Goal: Information Seeking & Learning: Learn about a topic

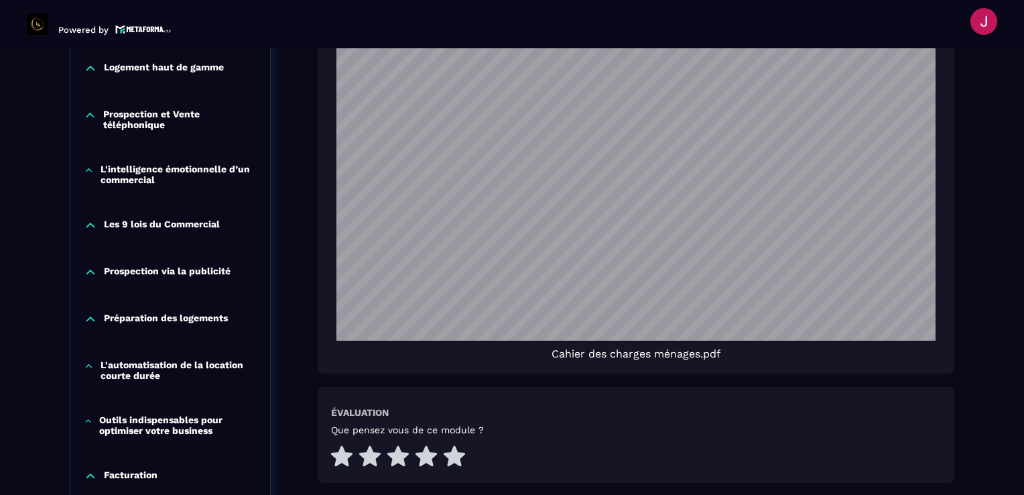
scroll to position [1005, 0]
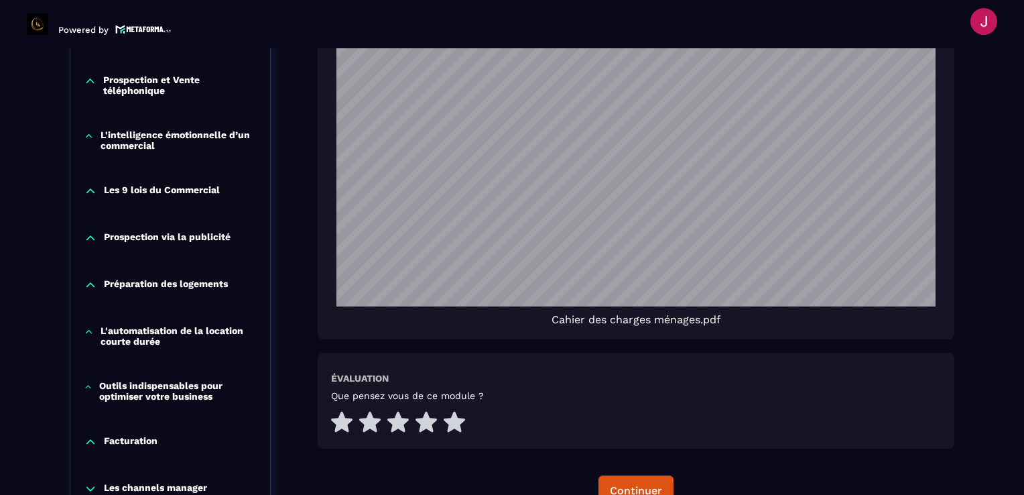
click at [164, 278] on p "Préparation des logements" at bounding box center [166, 284] width 124 height 13
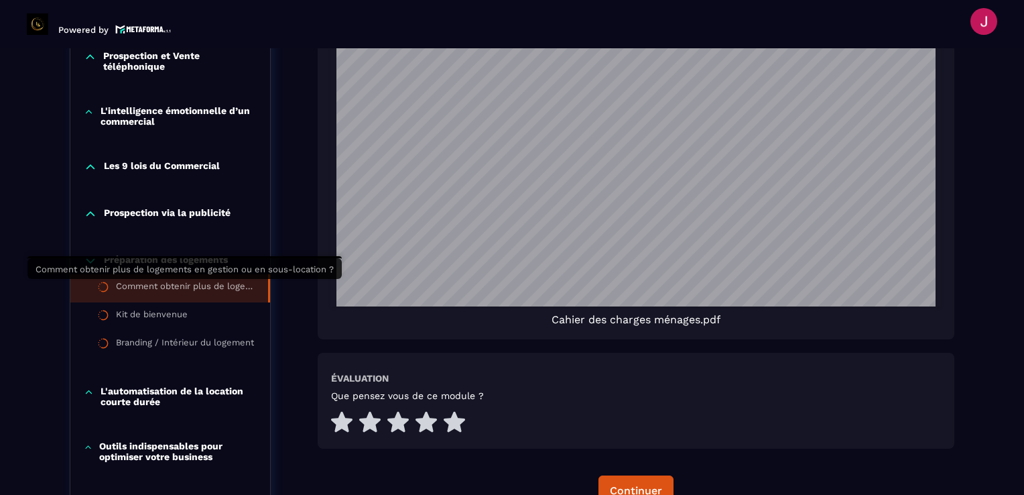
click at [164, 288] on div "Comment obtenir plus de logements en gestion ou en sous-location ?" at bounding box center [185, 288] width 139 height 15
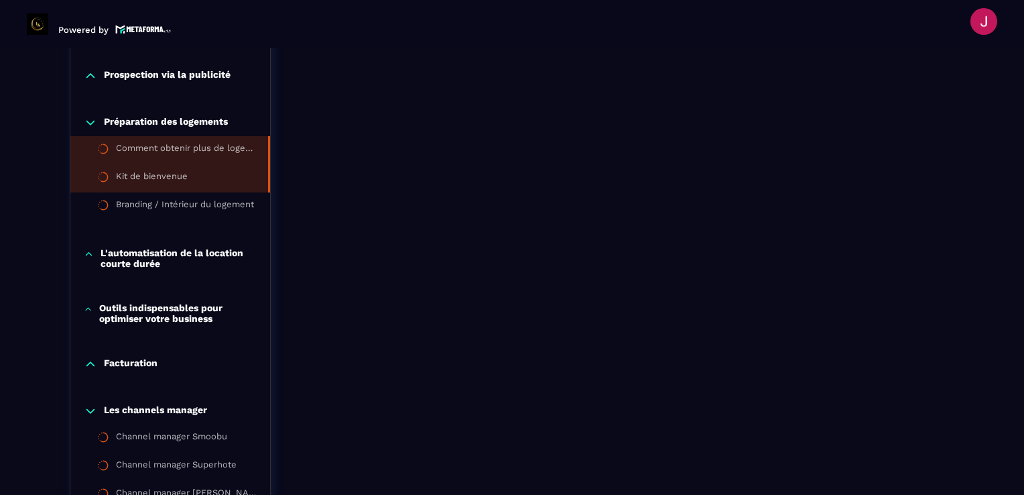
scroll to position [1145, 0]
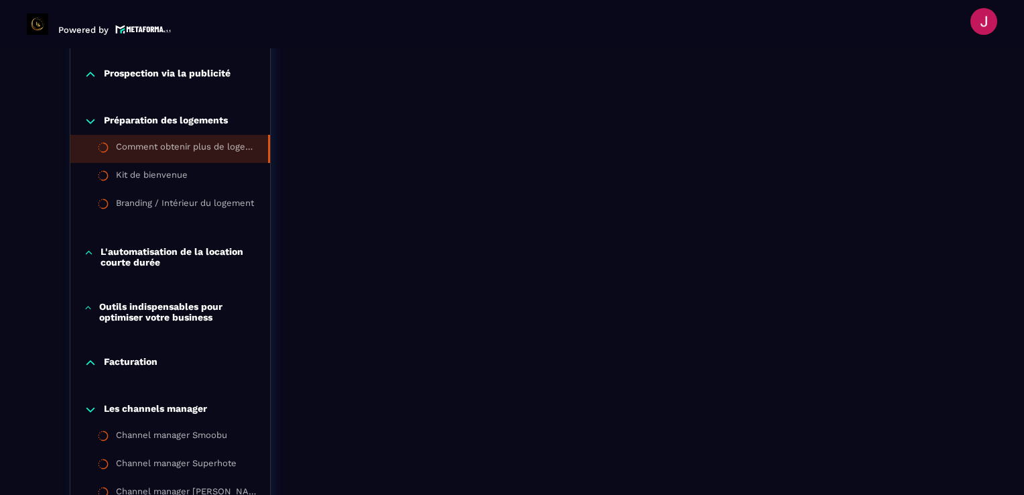
click at [176, 263] on p "L'automatisation de la location courte durée" at bounding box center [179, 256] width 156 height 21
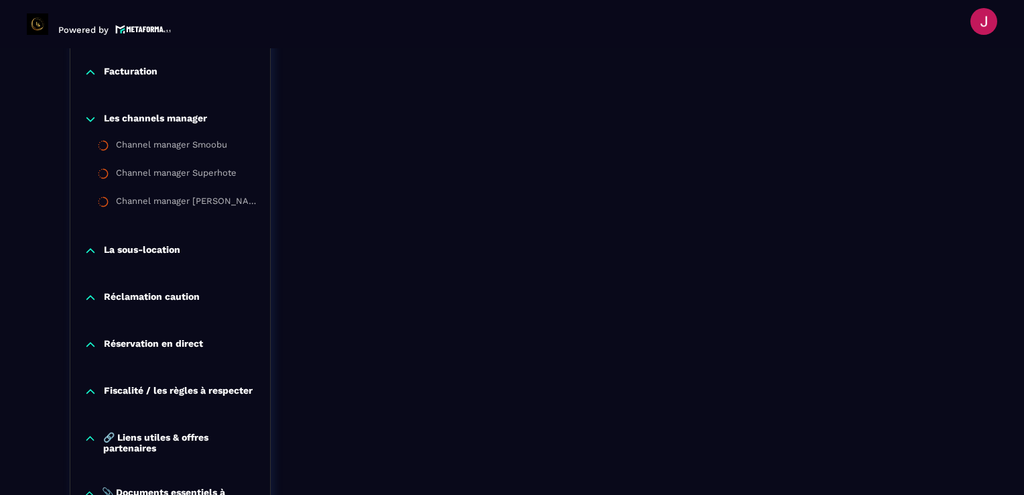
scroll to position [1547, 0]
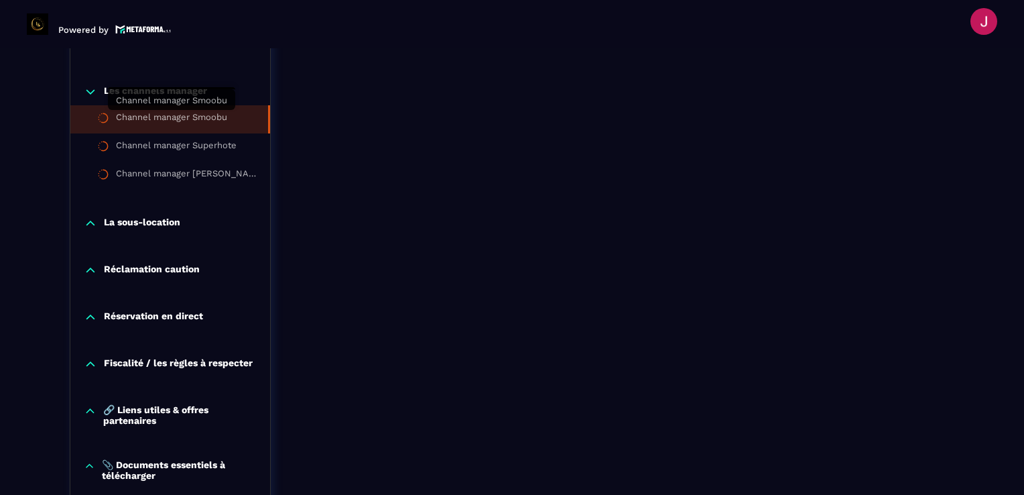
click at [185, 120] on div "Channel manager Smoobu" at bounding box center [171, 119] width 111 height 15
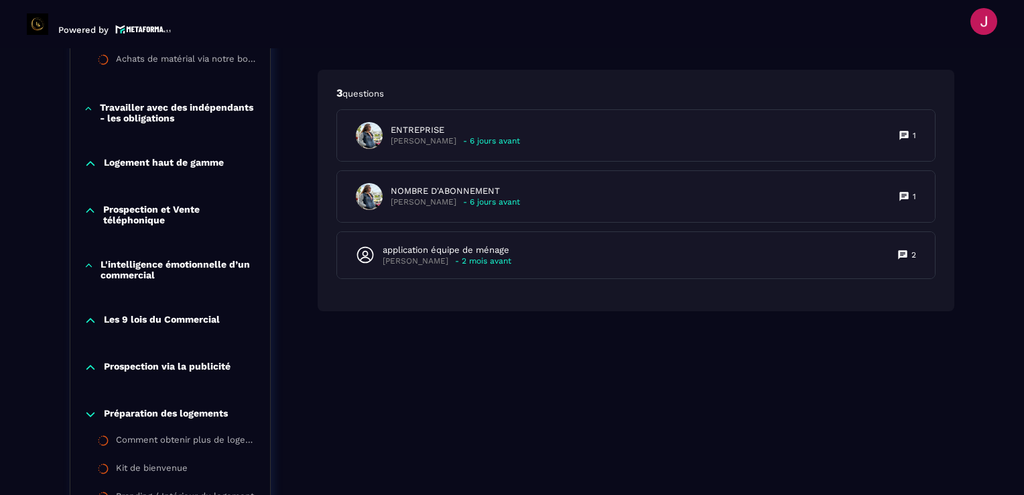
scroll to position [877, 0]
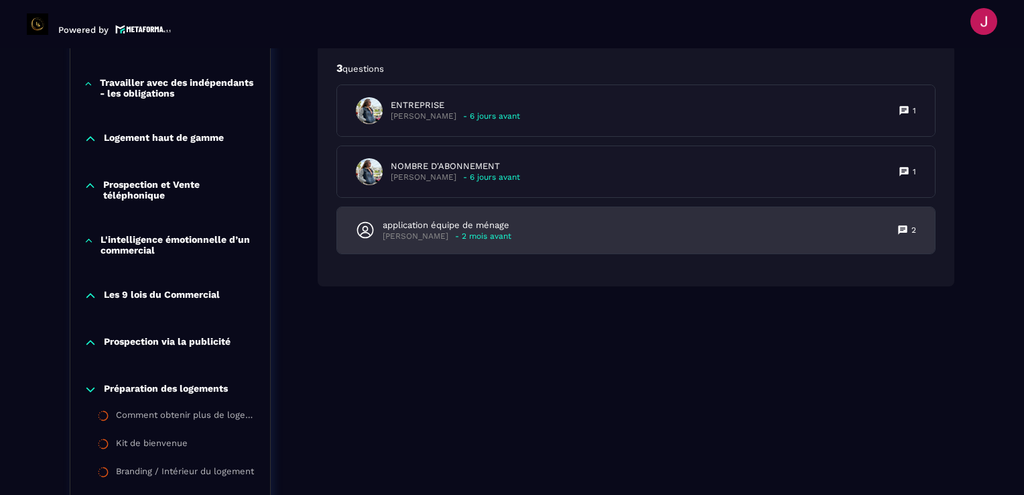
click at [539, 219] on div "application équipe de ménage [PERSON_NAME] - 2 mois avant 2" at bounding box center [636, 230] width 598 height 46
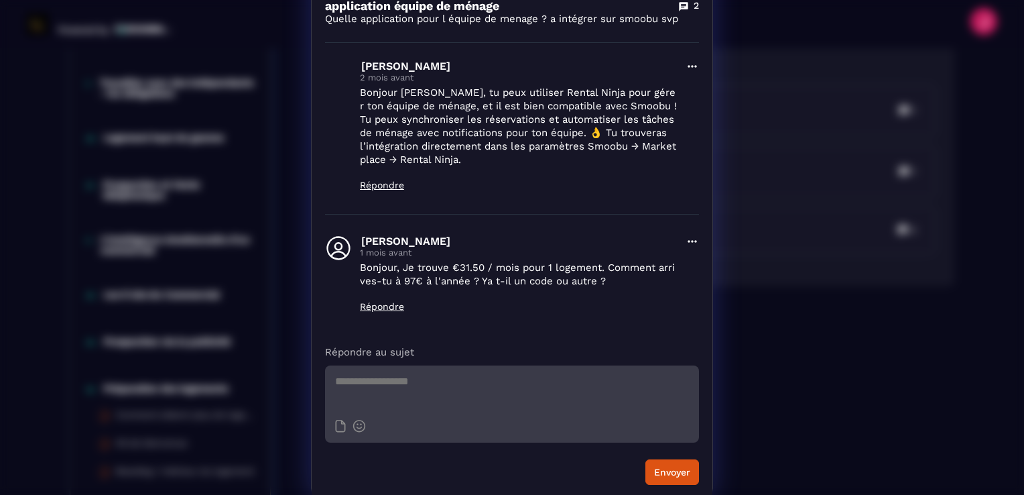
scroll to position [109, 0]
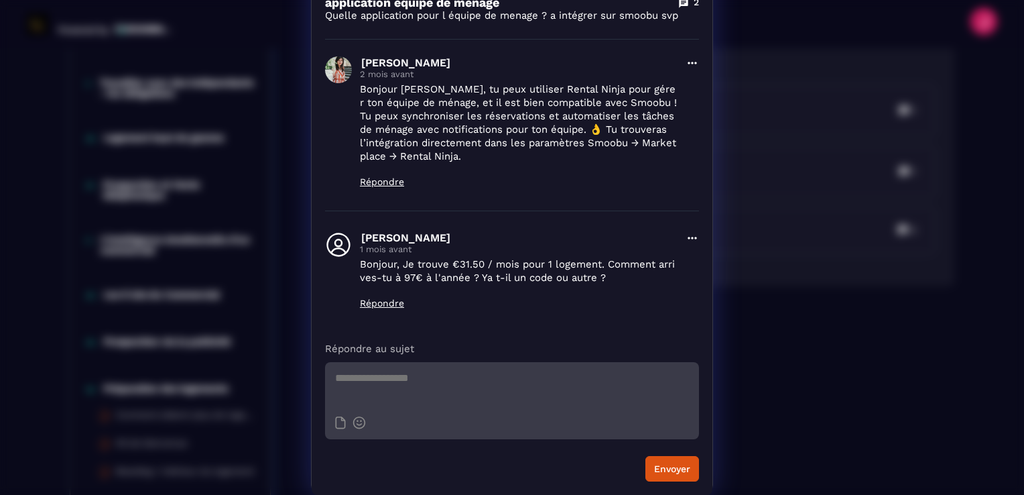
click at [764, 306] on div "Détails des questions [PERSON_NAME] [DATE] Supprimer application équipe de ména…" at bounding box center [512, 193] width 1024 height 605
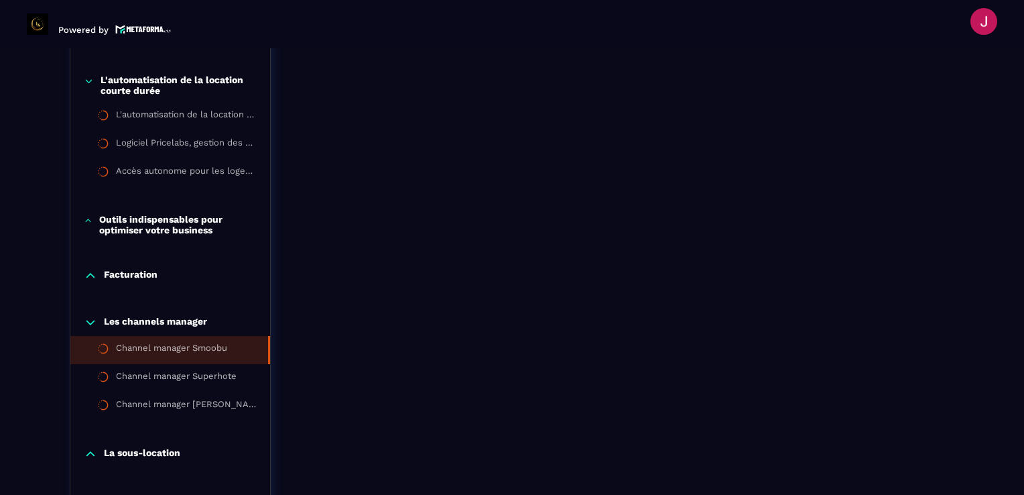
scroll to position [1346, 0]
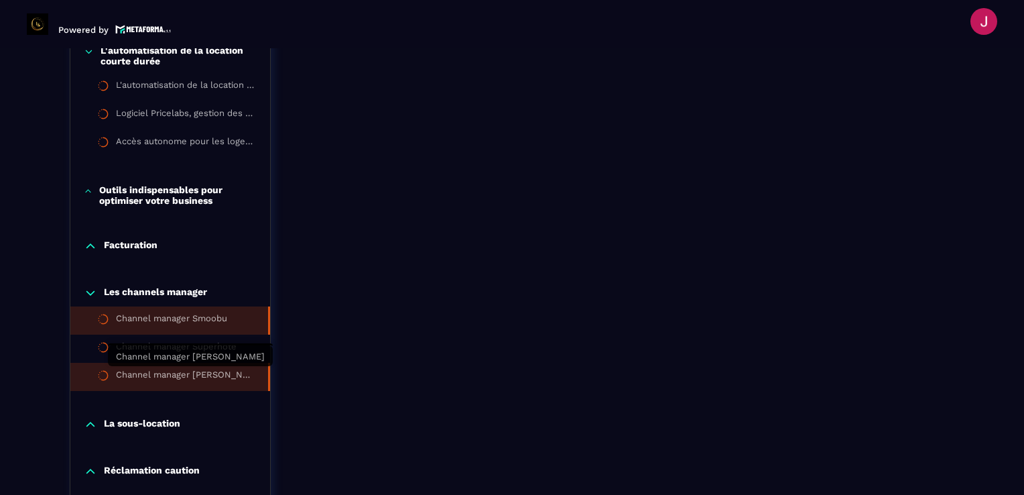
click at [192, 377] on div "Channel manager [PERSON_NAME]" at bounding box center [185, 376] width 139 height 15
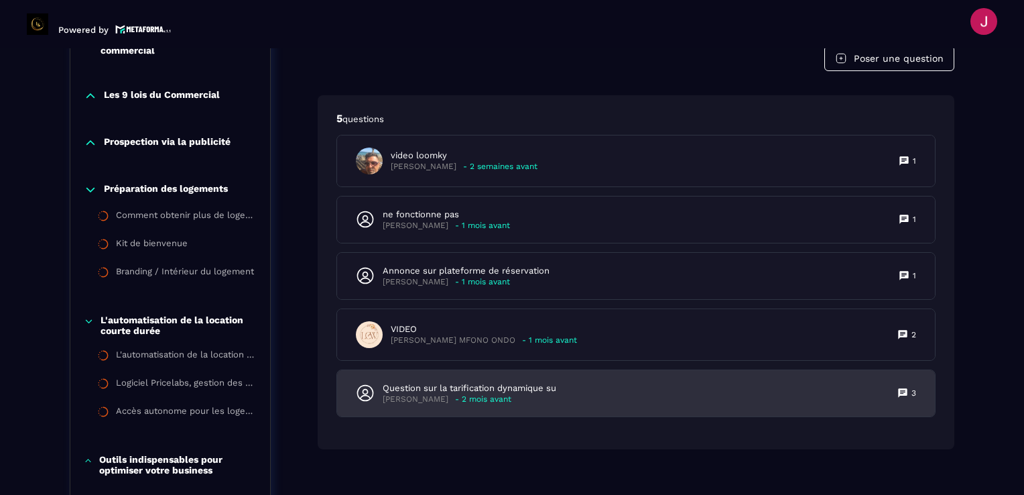
scroll to position [1078, 0]
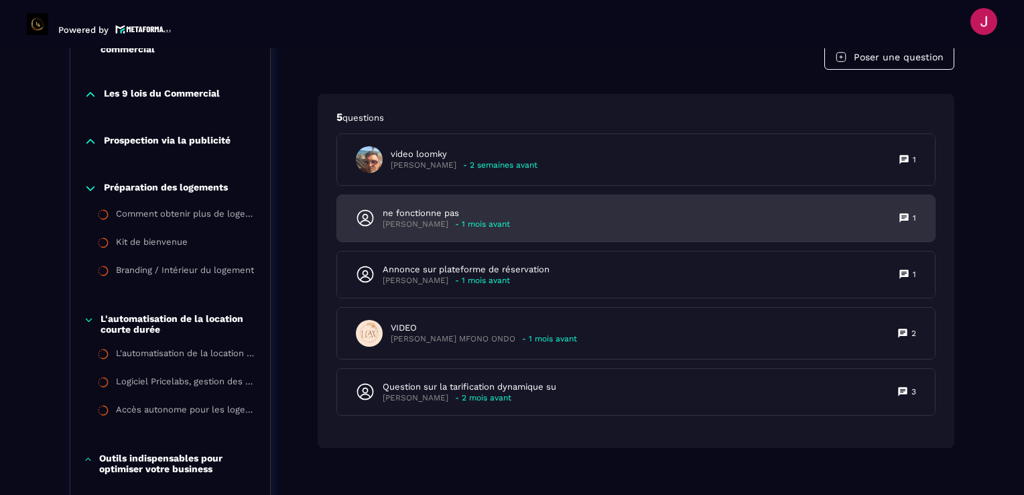
click at [602, 233] on div "ne fonctionne pas [PERSON_NAME] - 1 mois avant 1" at bounding box center [636, 218] width 598 height 46
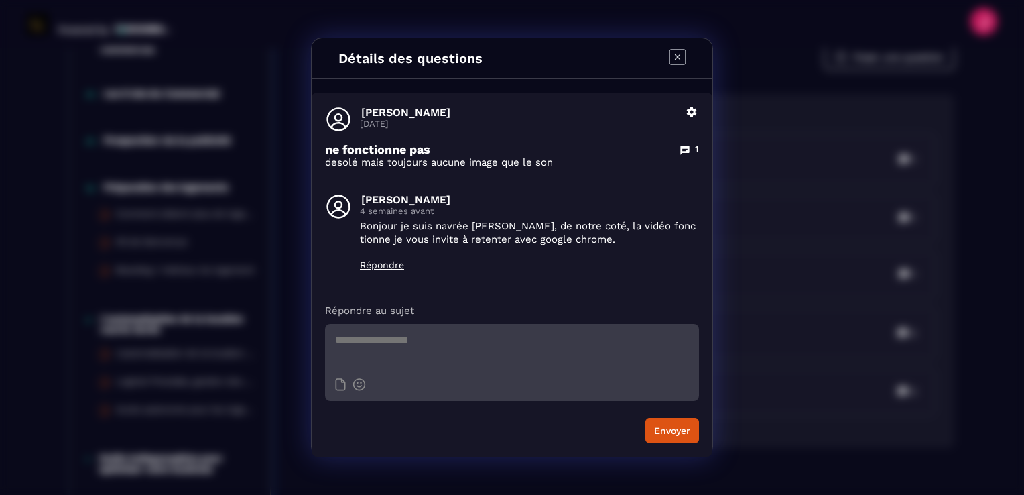
click at [681, 52] on icon "Modal window" at bounding box center [678, 57] width 16 height 16
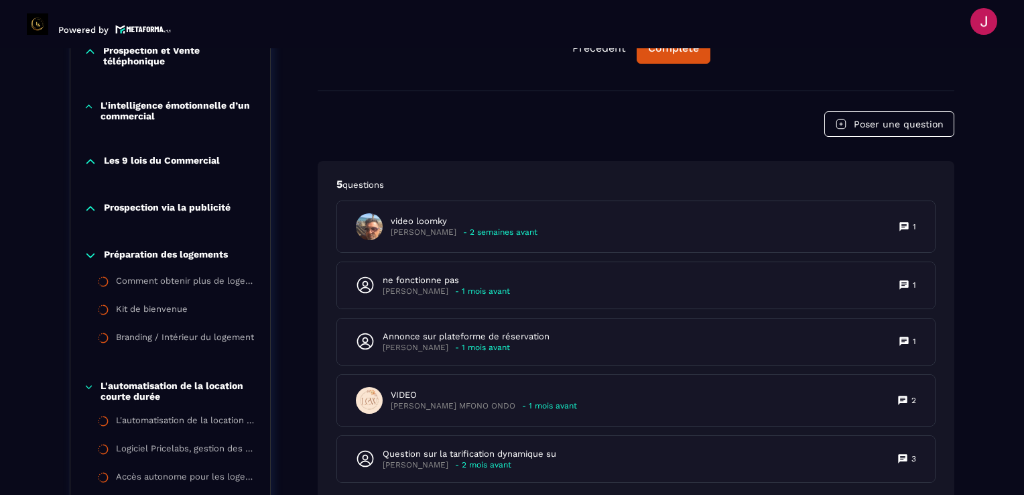
scroll to position [676, 0]
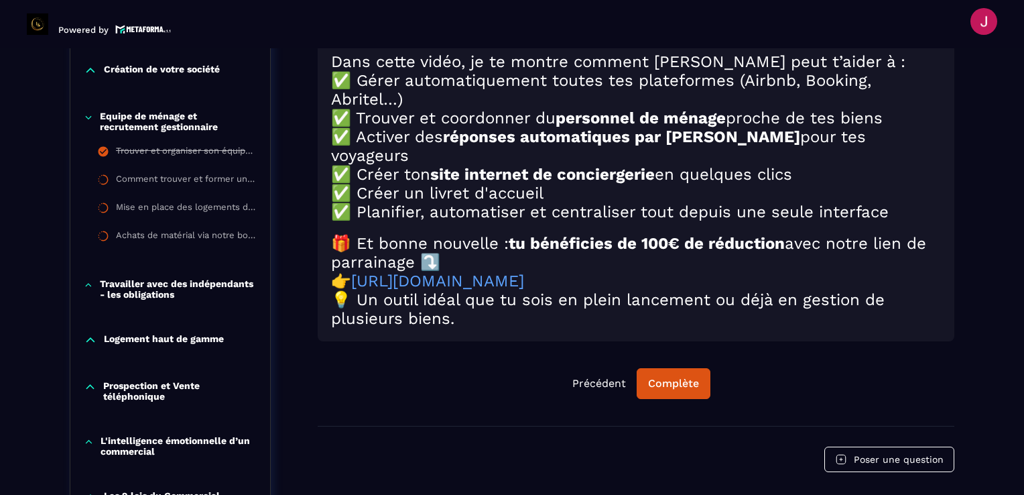
click at [485, 298] on h2 "💡 Un outil idéal que tu sois en plein lancement ou déjà en gestion de plusieurs…" at bounding box center [636, 309] width 610 height 38
click at [491, 286] on link "[URL][DOMAIN_NAME]" at bounding box center [437, 280] width 173 height 19
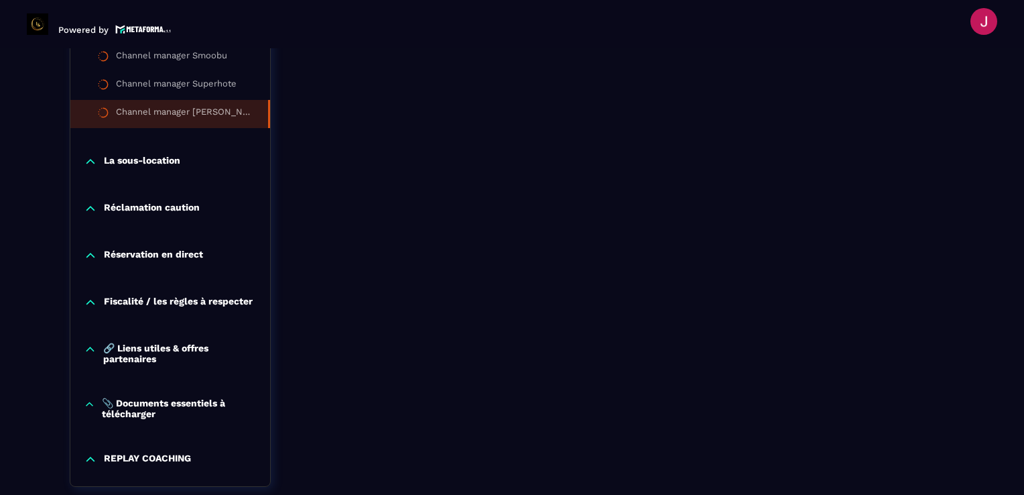
scroll to position [1681, 0]
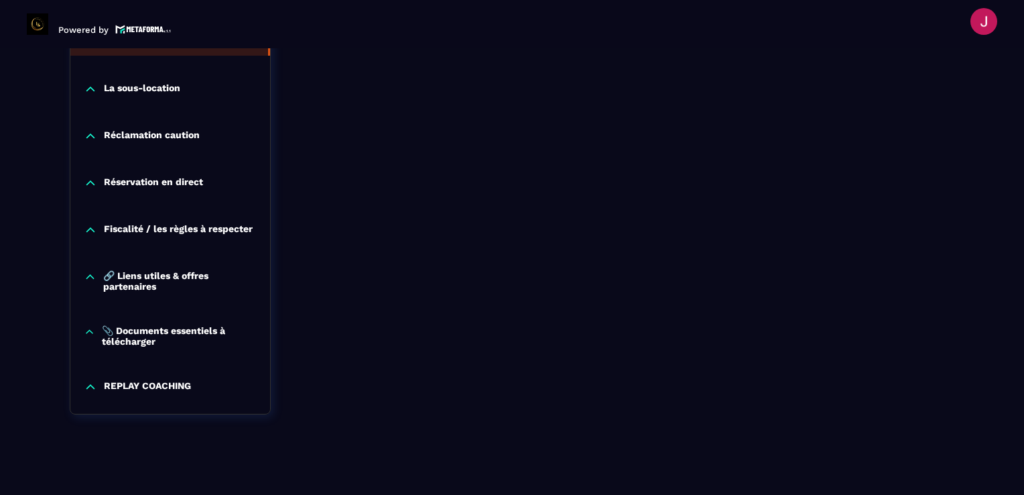
click at [164, 283] on p "🔗 Liens utiles & offres partenaires" at bounding box center [179, 280] width 153 height 21
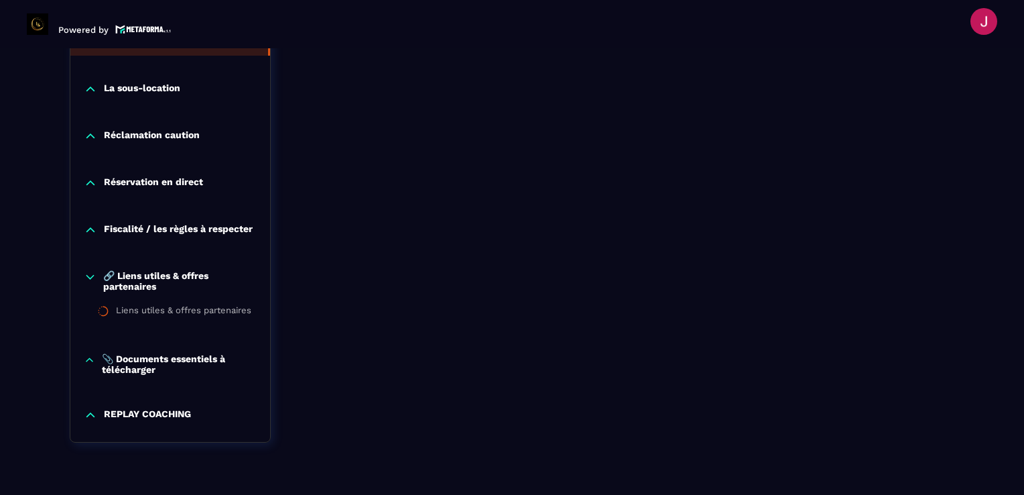
click at [172, 229] on p "Fiscalité / les règles à respecter" at bounding box center [178, 229] width 149 height 13
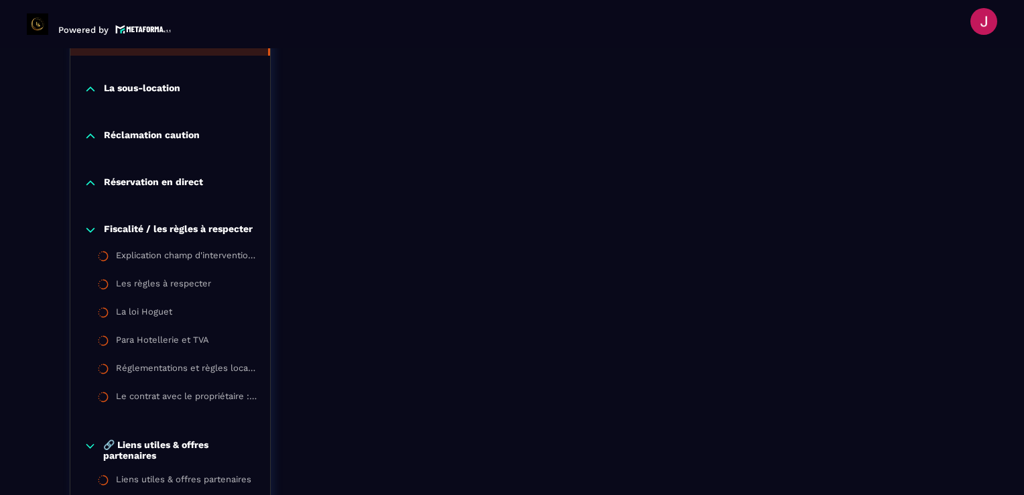
click at [158, 182] on p "Réservation en direct" at bounding box center [153, 182] width 99 height 13
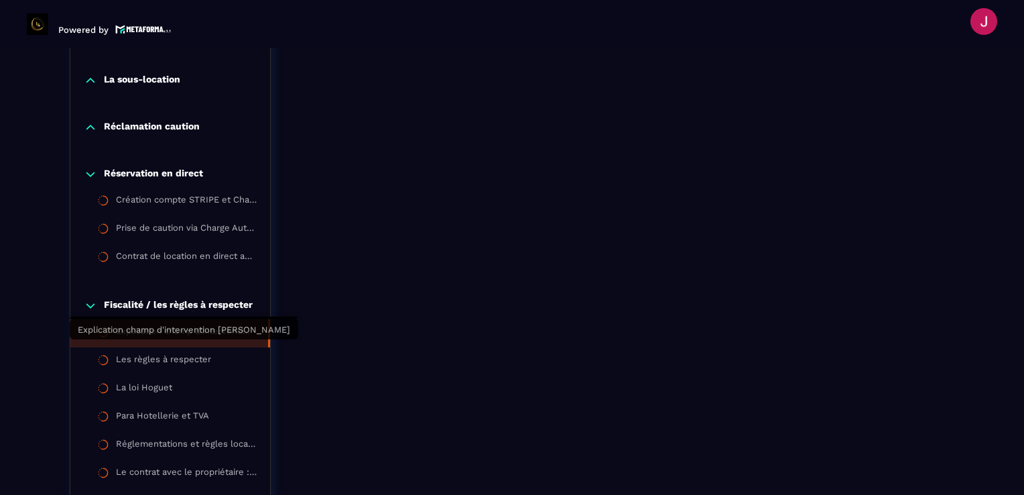
scroll to position [1614, 0]
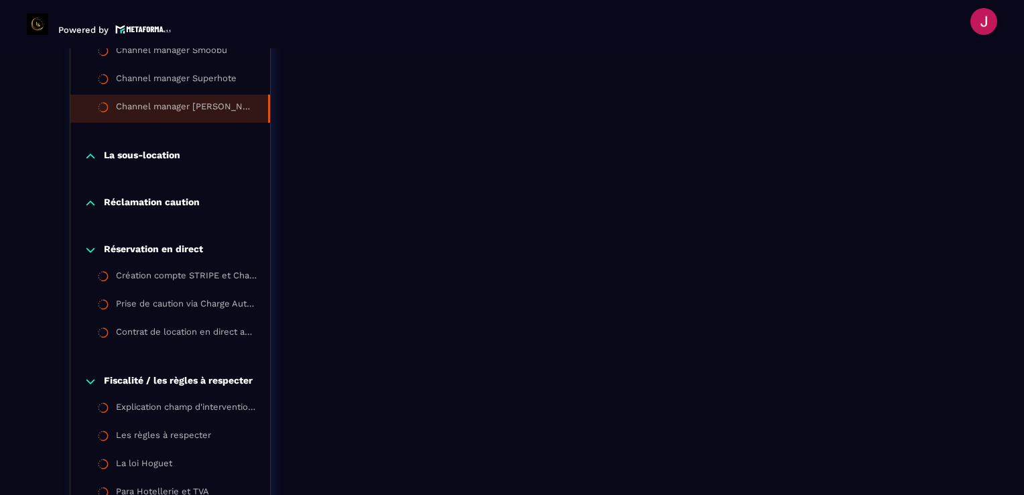
click at [153, 207] on p "Réclamation caution" at bounding box center [152, 202] width 96 height 13
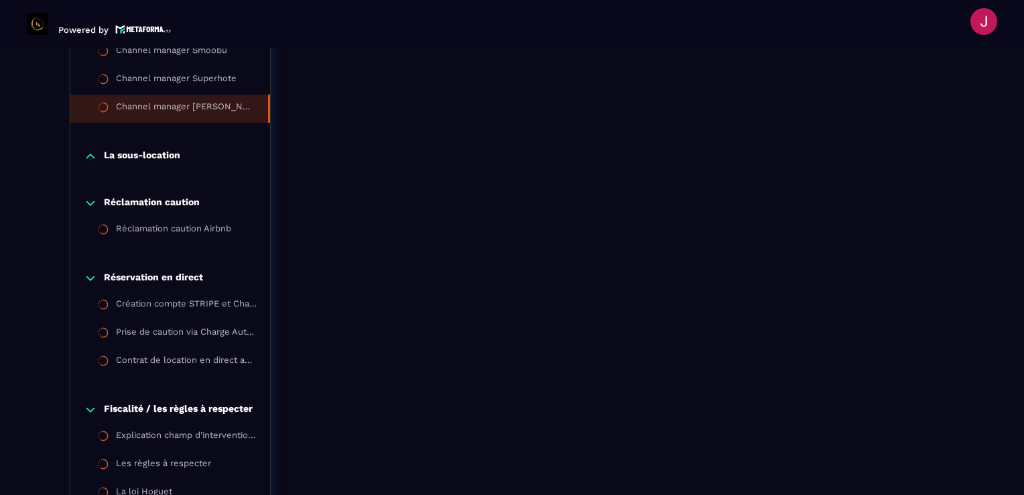
drag, startPoint x: 153, startPoint y: 207, endPoint x: 125, endPoint y: 158, distance: 57.0
click at [125, 158] on p "La sous-location" at bounding box center [142, 155] width 76 height 13
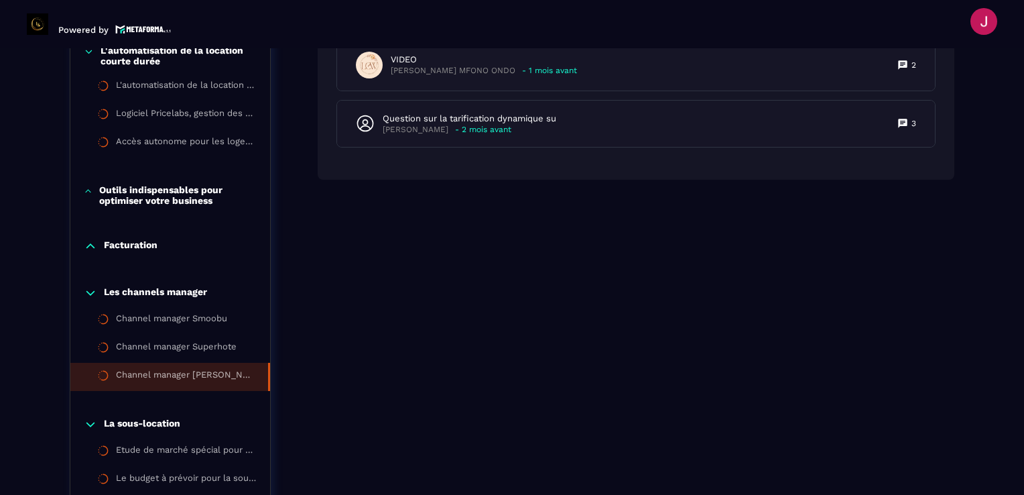
scroll to position [1279, 0]
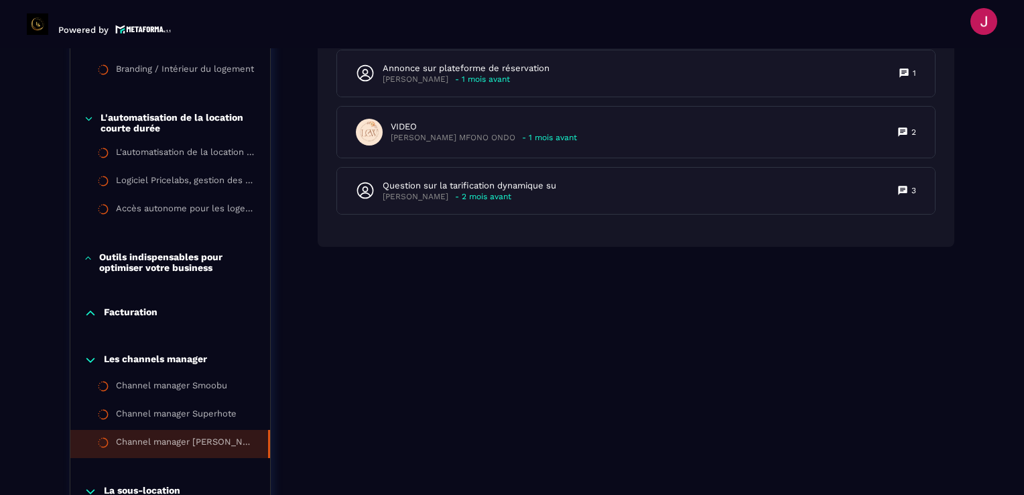
click at [166, 264] on p "Outils indispensables pour optimiser votre business" at bounding box center [178, 261] width 158 height 21
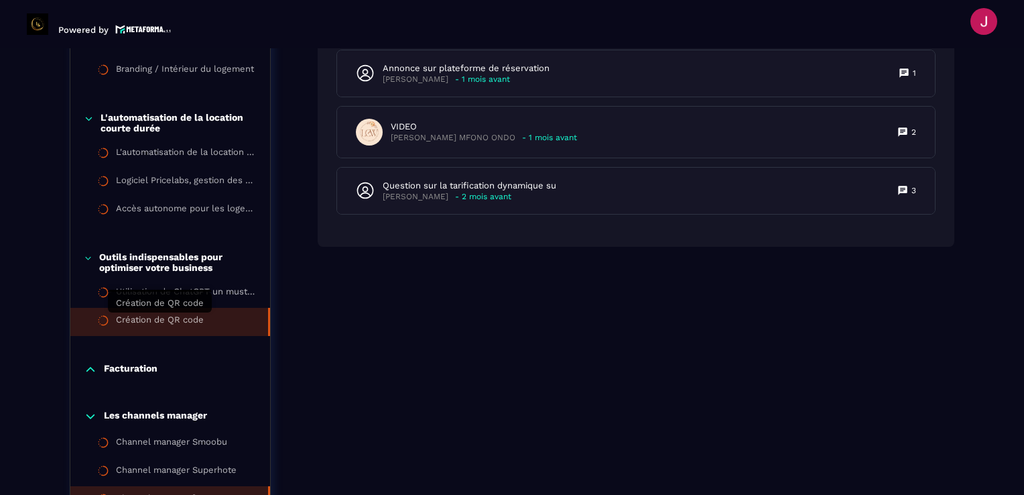
click at [161, 320] on div "Création de QR code" at bounding box center [160, 321] width 88 height 15
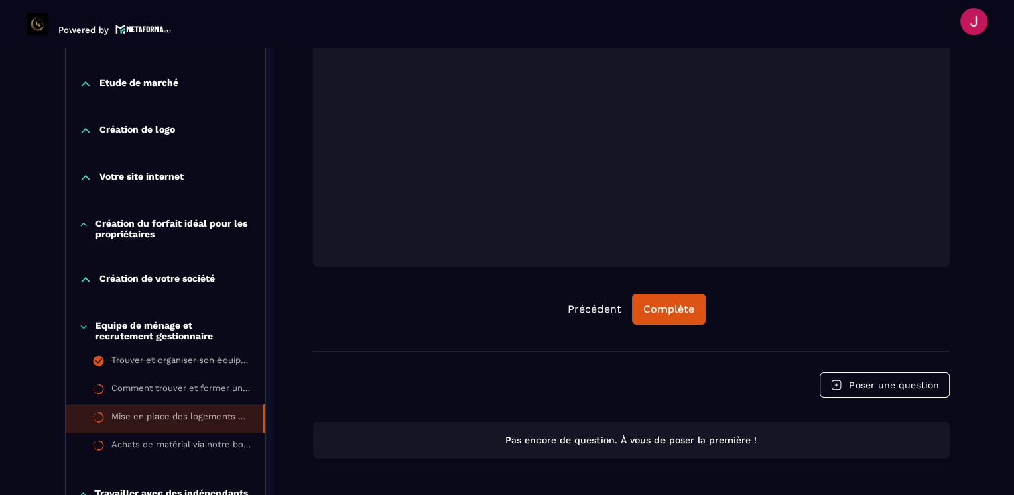
scroll to position [542, 0]
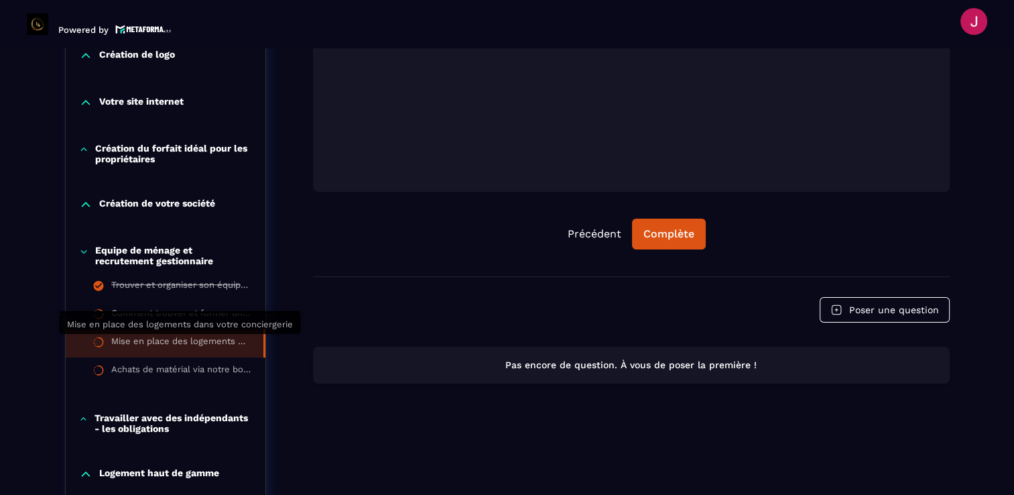
click at [166, 342] on div "Mise en place des logements dans votre conciergerie" at bounding box center [180, 343] width 139 height 15
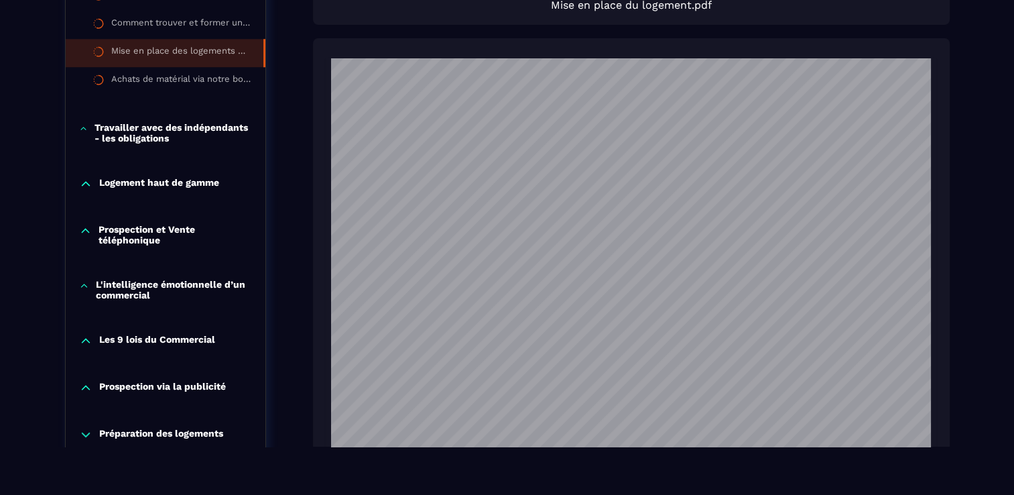
scroll to position [1204, 0]
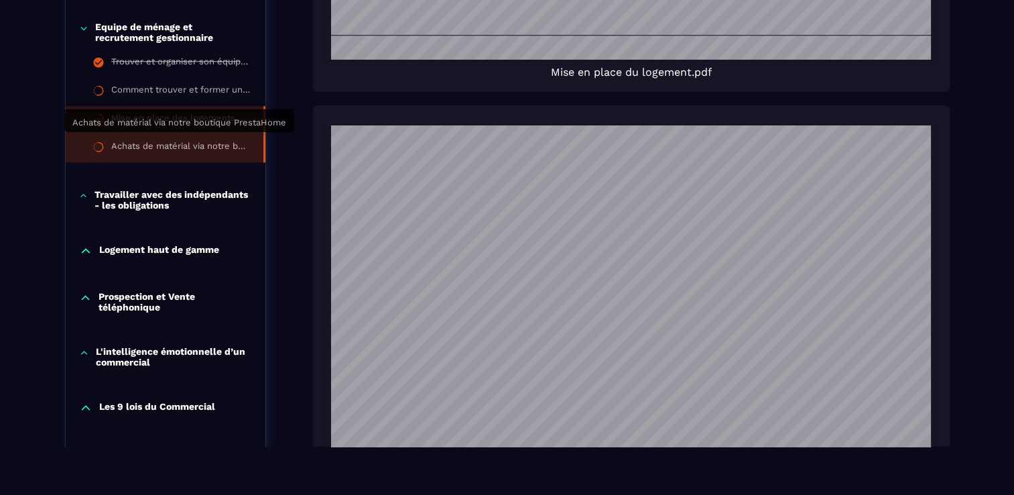
click at [184, 144] on div "Achats de matérial via notre boutique PrestaHome" at bounding box center [180, 148] width 139 height 15
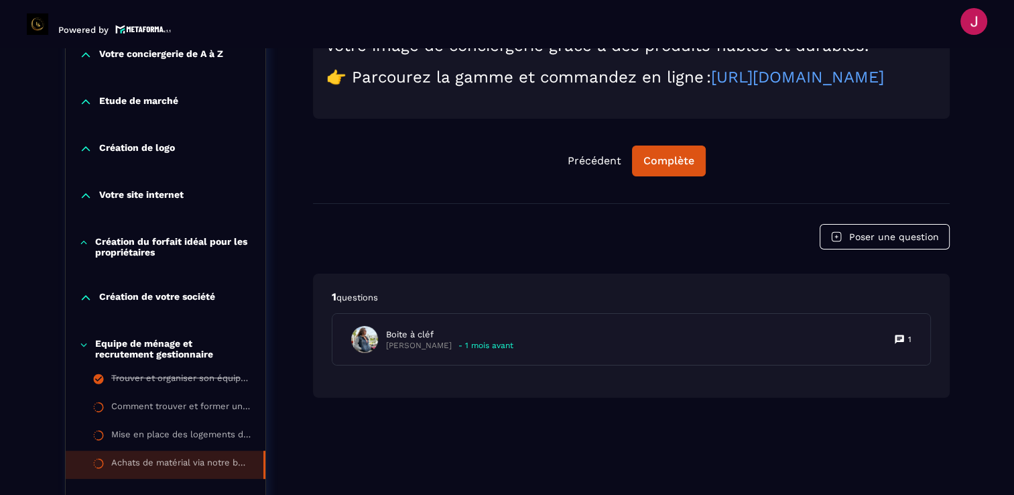
scroll to position [450, 0]
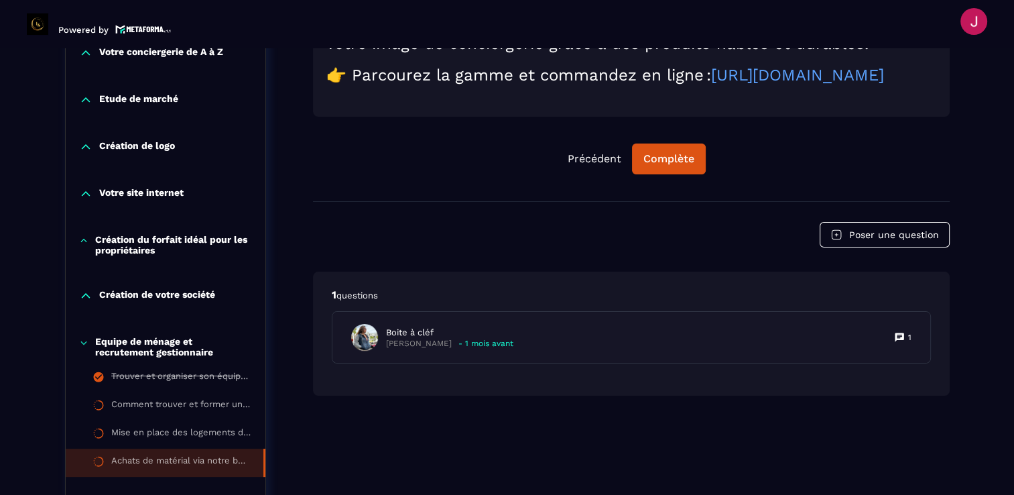
click at [135, 290] on p "Création de votre société" at bounding box center [157, 295] width 116 height 13
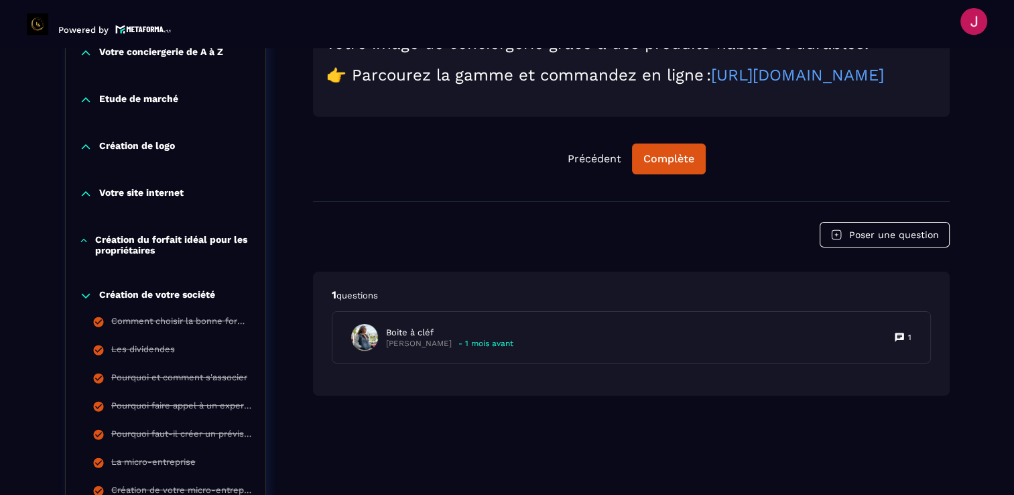
click at [135, 291] on p "Création de votre société" at bounding box center [157, 295] width 116 height 13
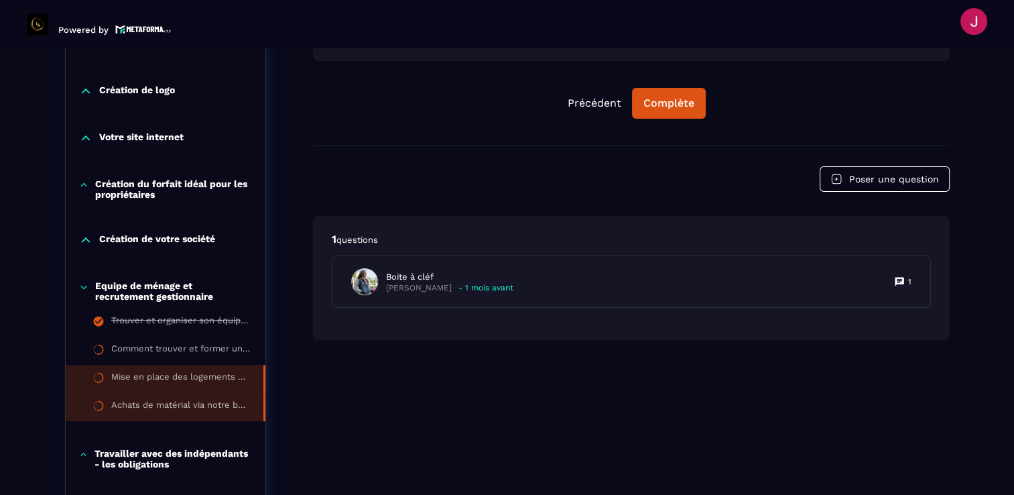
scroll to position [584, 0]
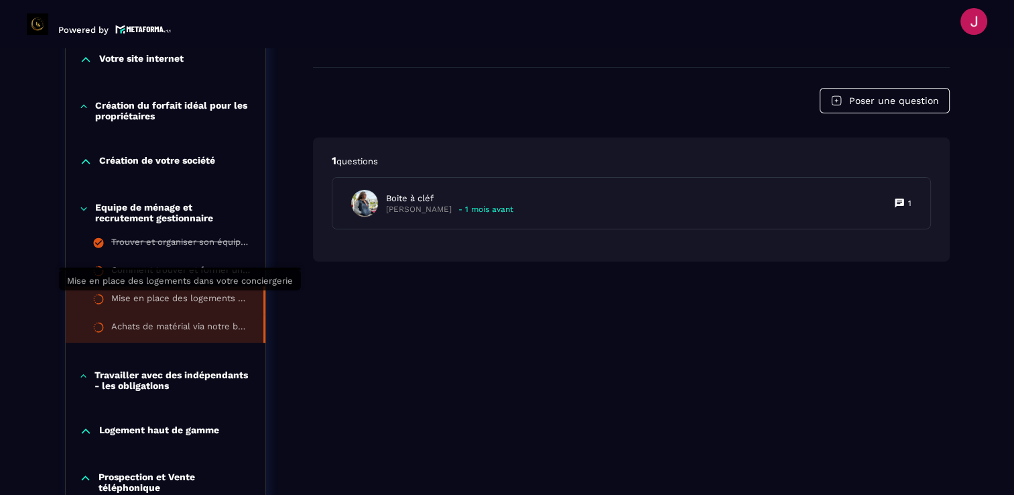
click at [152, 299] on div "Mise en place des logements dans votre conciergerie" at bounding box center [180, 300] width 139 height 15
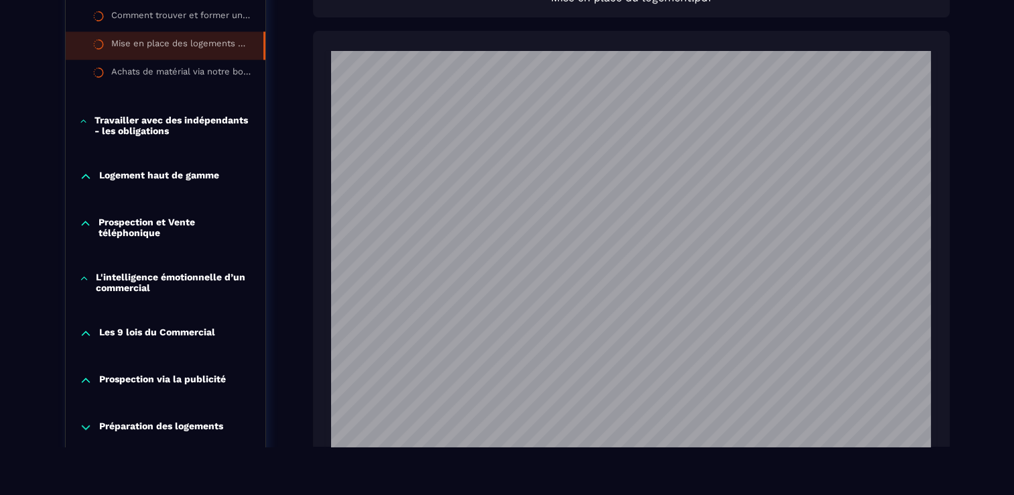
scroll to position [1145, 0]
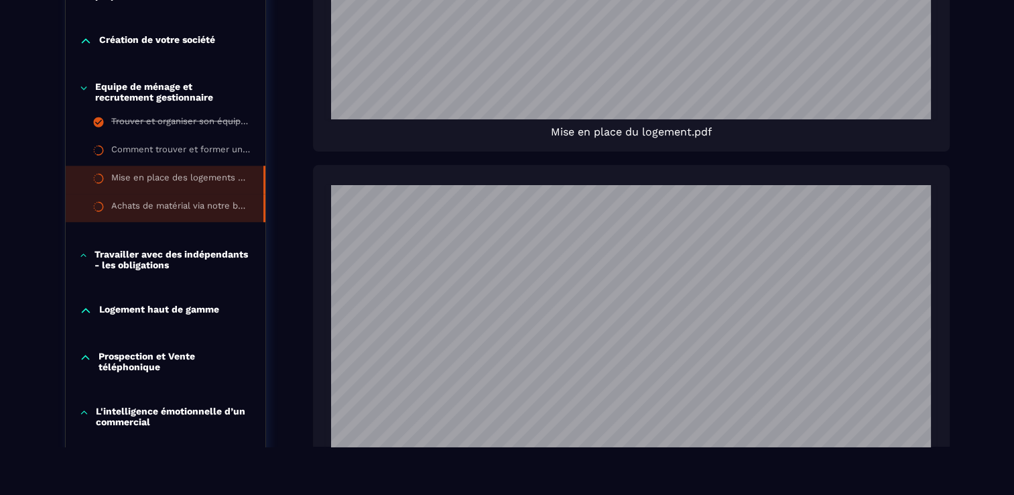
click at [164, 203] on div "Achats de matérial via notre boutique PrestaHome" at bounding box center [180, 207] width 139 height 15
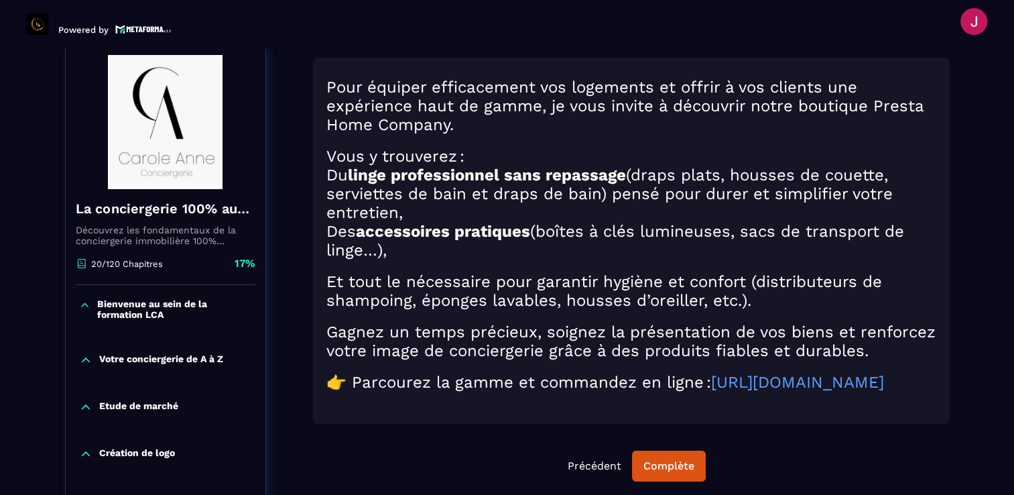
scroll to position [139, 0]
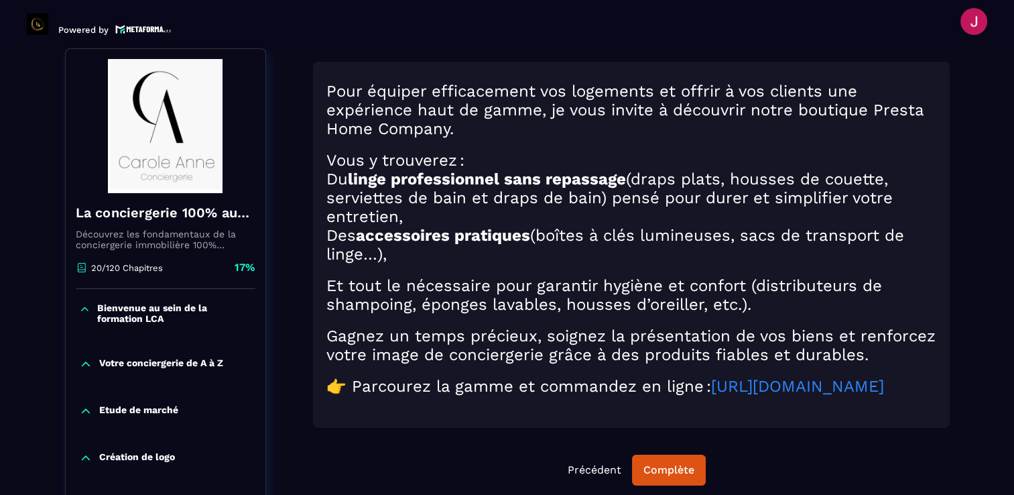
click at [711, 395] on link "[URL][DOMAIN_NAME]" at bounding box center [797, 386] width 173 height 19
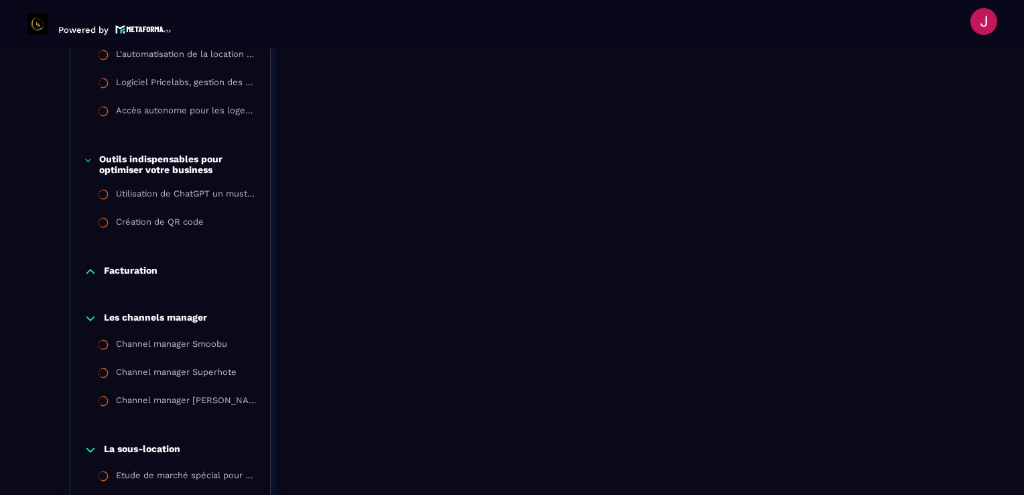
scroll to position [1407, 0]
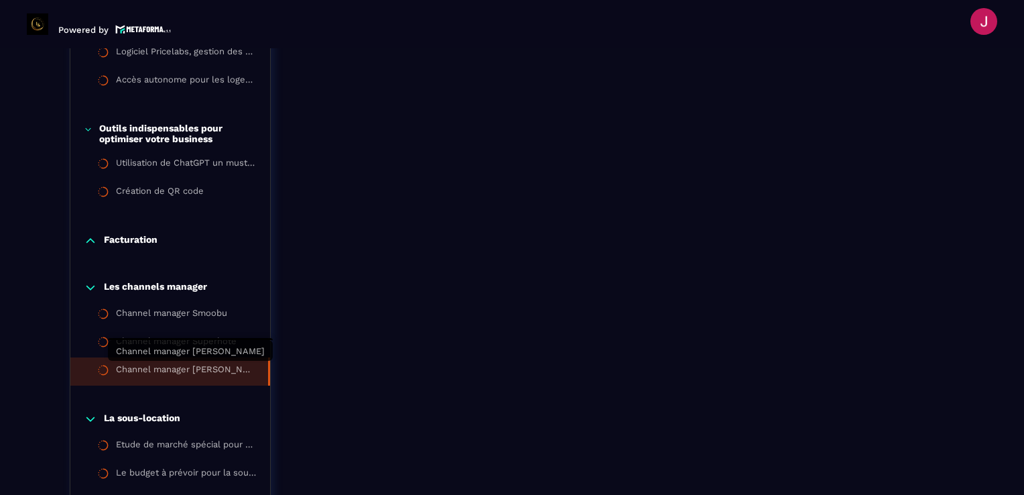
click at [182, 371] on div "Channel manager [PERSON_NAME]" at bounding box center [185, 371] width 139 height 15
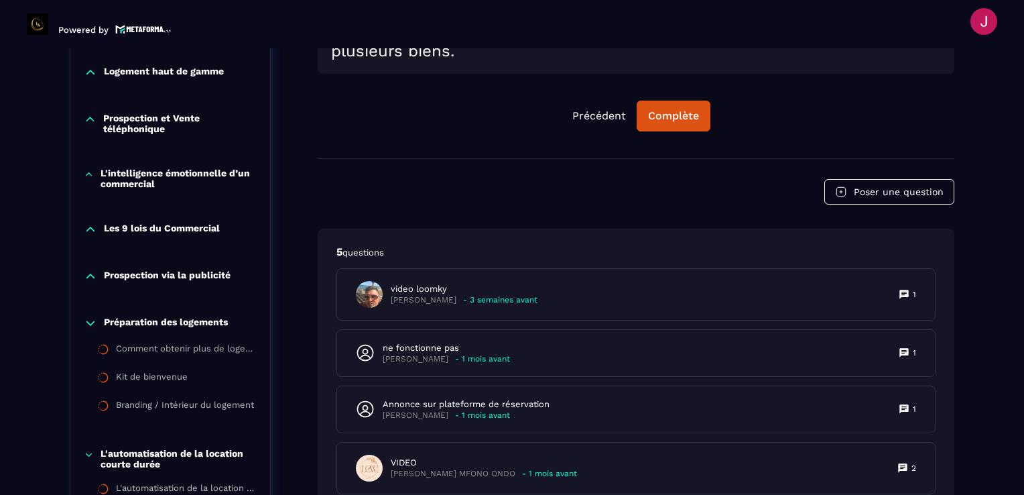
scroll to position [944, 0]
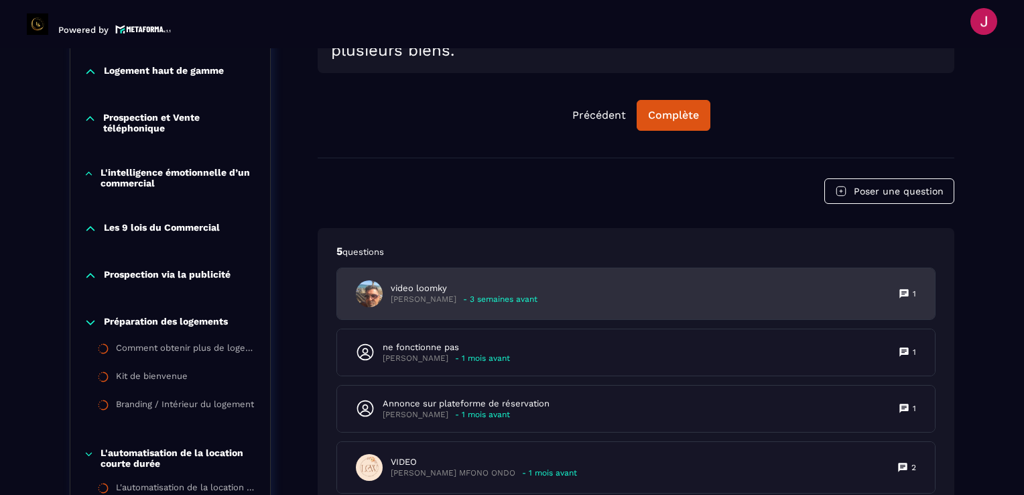
click at [529, 304] on p "- 3 semaines avant" at bounding box center [500, 299] width 74 height 10
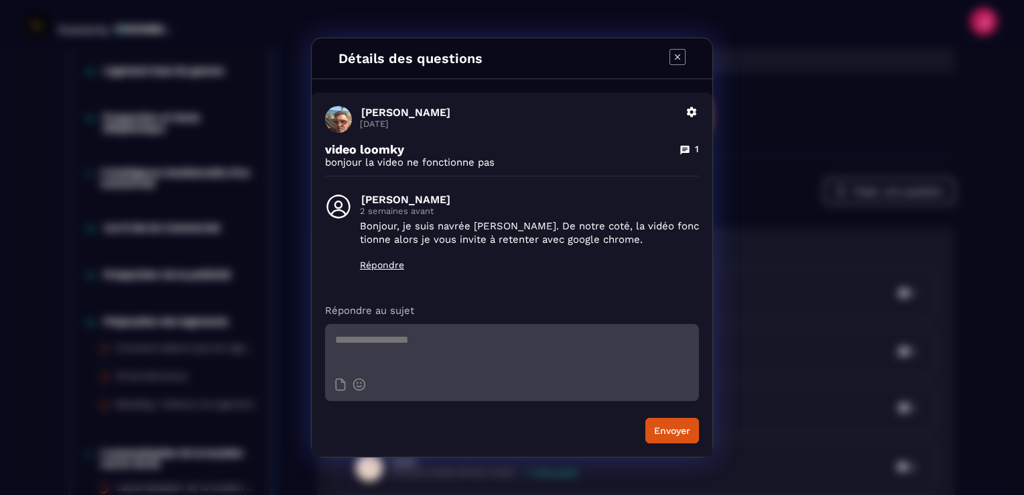
click at [684, 55] on icon "Modal window" at bounding box center [678, 57] width 16 height 16
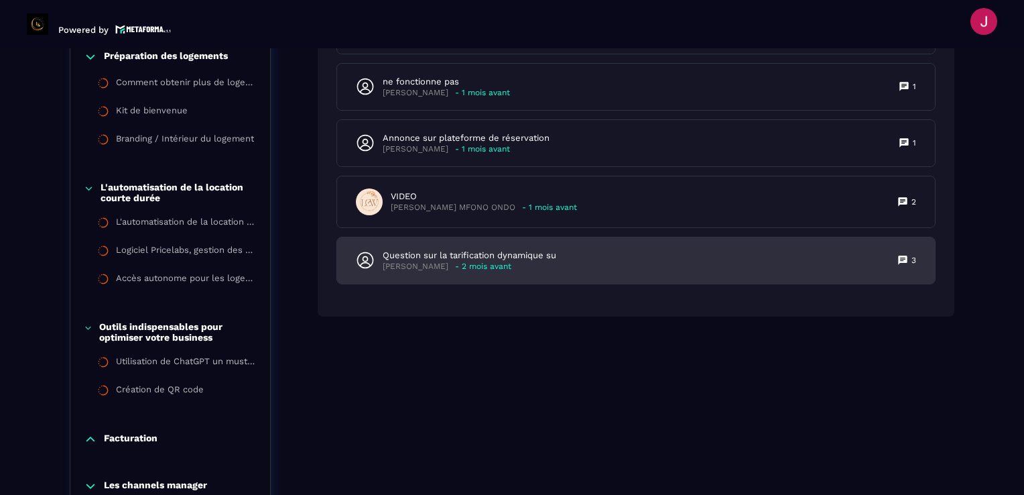
scroll to position [1212, 0]
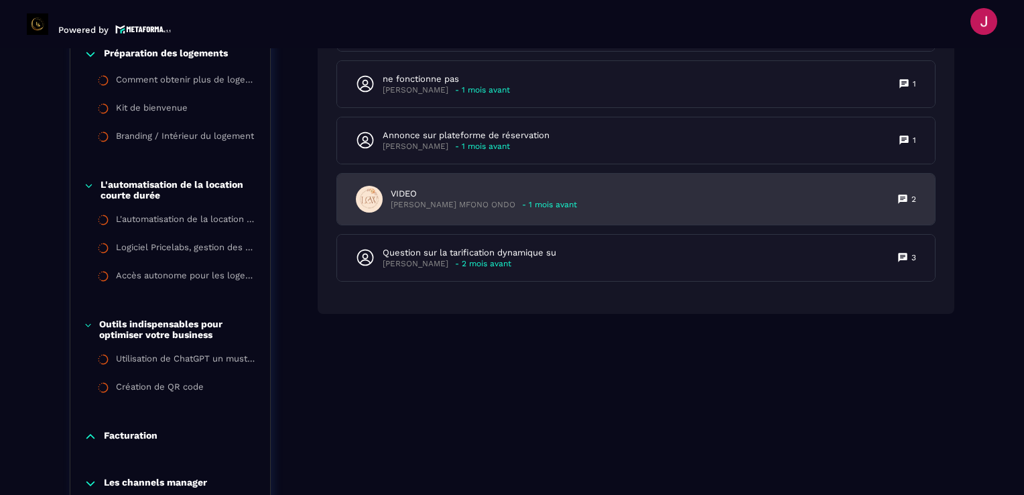
click at [697, 215] on div "VIDEO [PERSON_NAME] MFONO ONDO - 1 mois avant 2" at bounding box center [636, 199] width 598 height 51
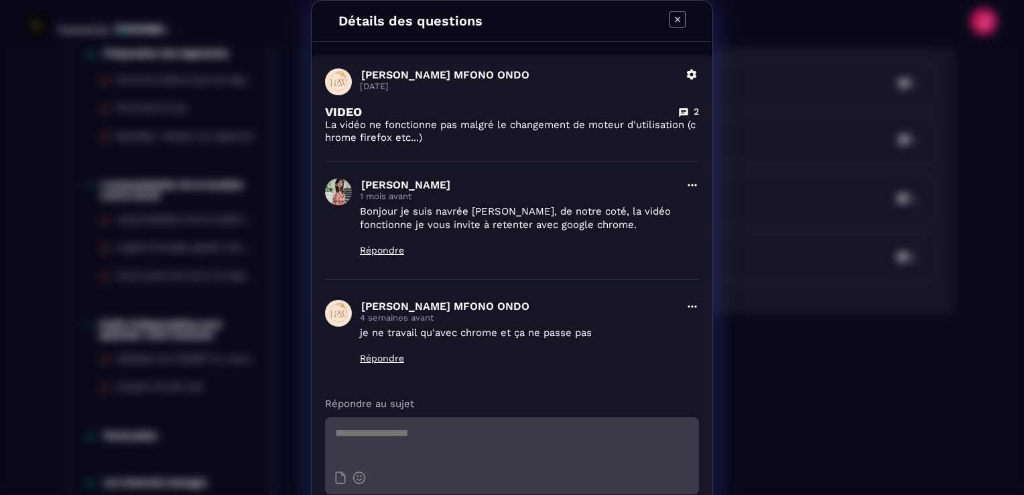
click at [670, 17] on icon "Modal window" at bounding box center [678, 19] width 16 height 16
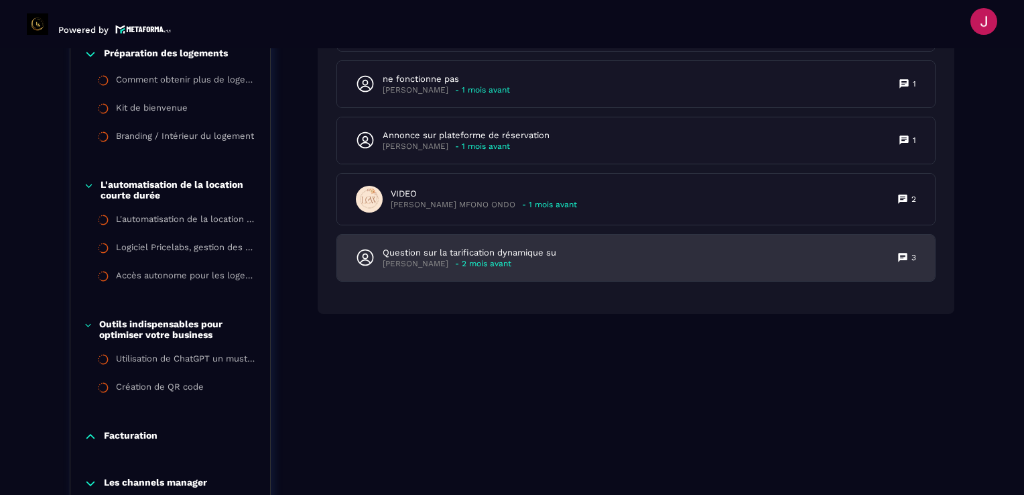
scroll to position [1279, 0]
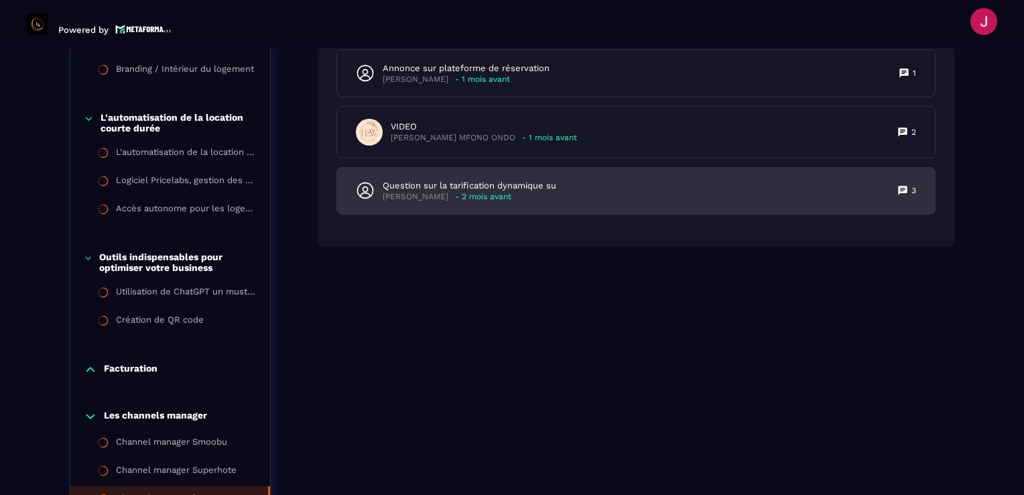
click at [739, 212] on div "Question sur la tarification dynamique su [PERSON_NAME] - 2 mois avant 3" at bounding box center [636, 191] width 598 height 46
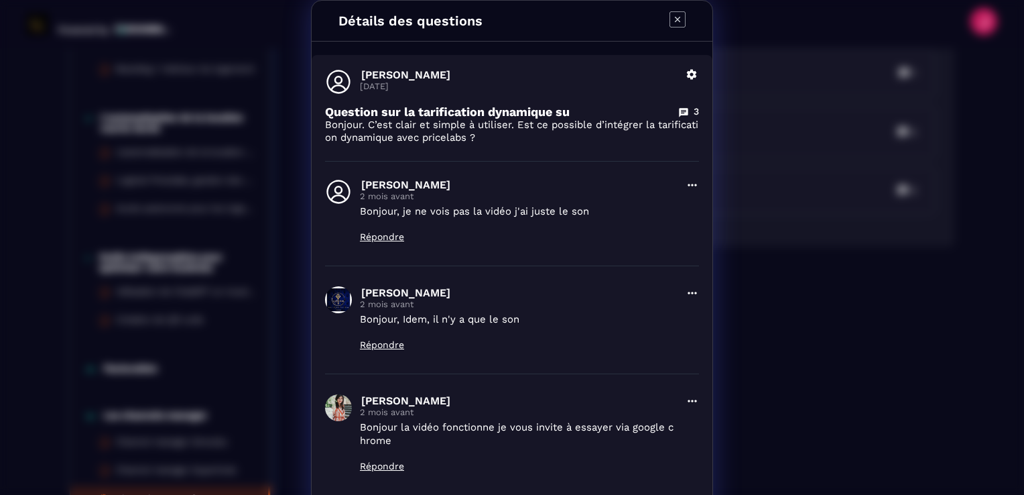
click at [676, 21] on icon "Modal window" at bounding box center [678, 19] width 16 height 16
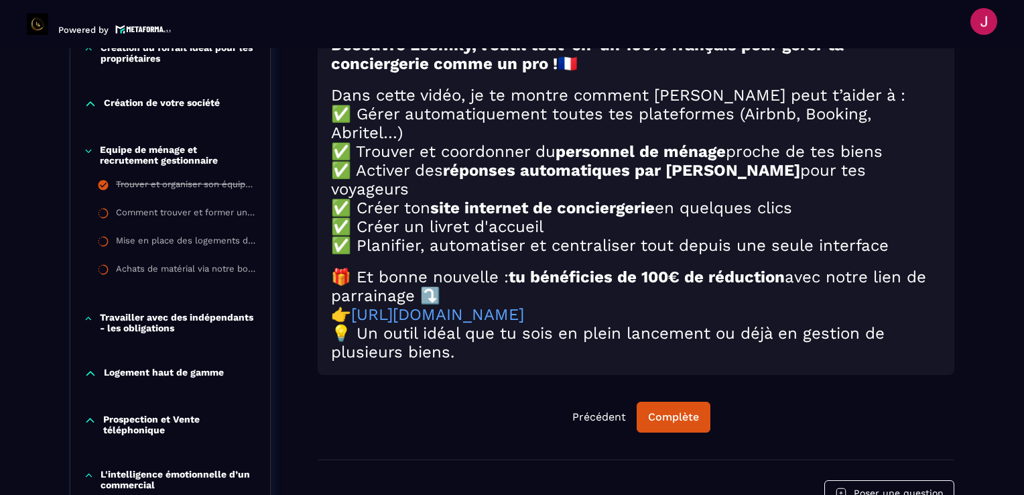
scroll to position [676, 0]
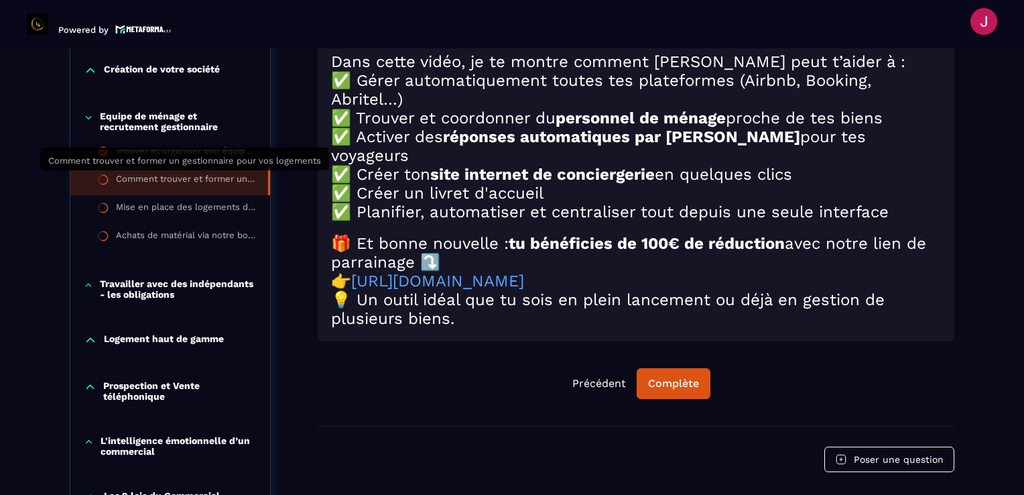
click at [169, 174] on div "Comment trouver et former un gestionnaire pour vos logements" at bounding box center [185, 181] width 139 height 15
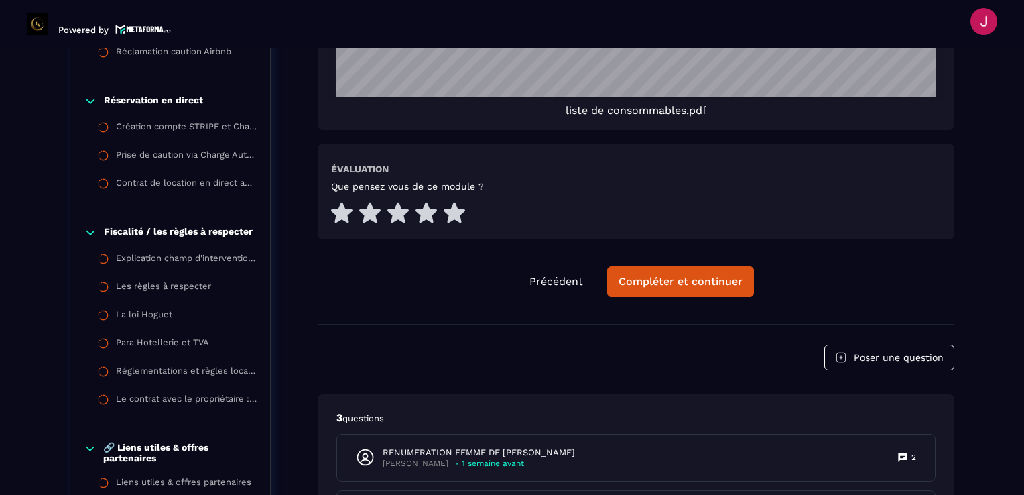
scroll to position [3222, 0]
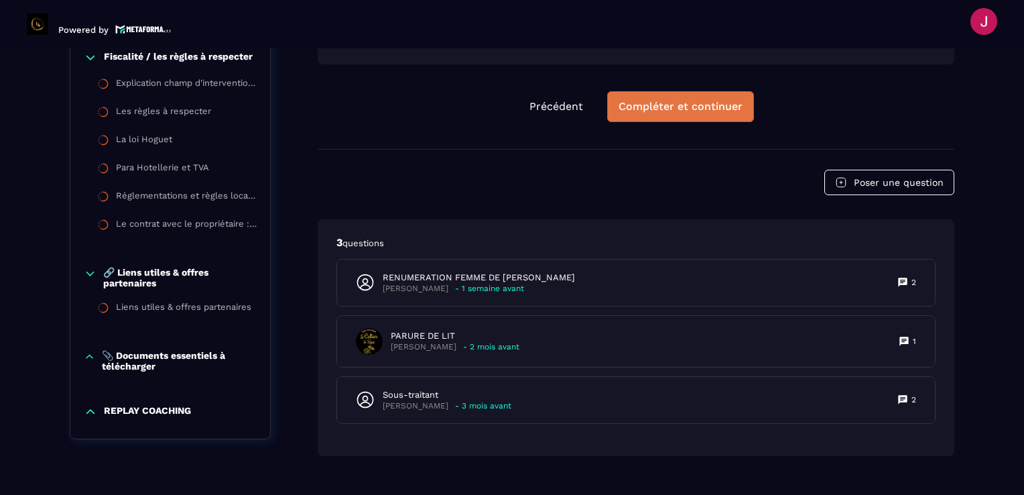
click at [678, 102] on div "Compléter et continuer" at bounding box center [681, 106] width 124 height 13
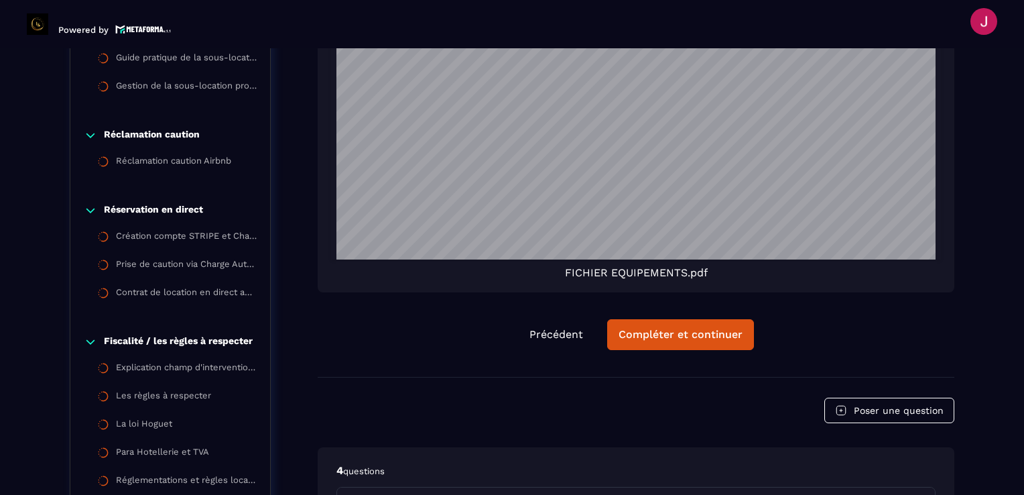
scroll to position [2552, 0]
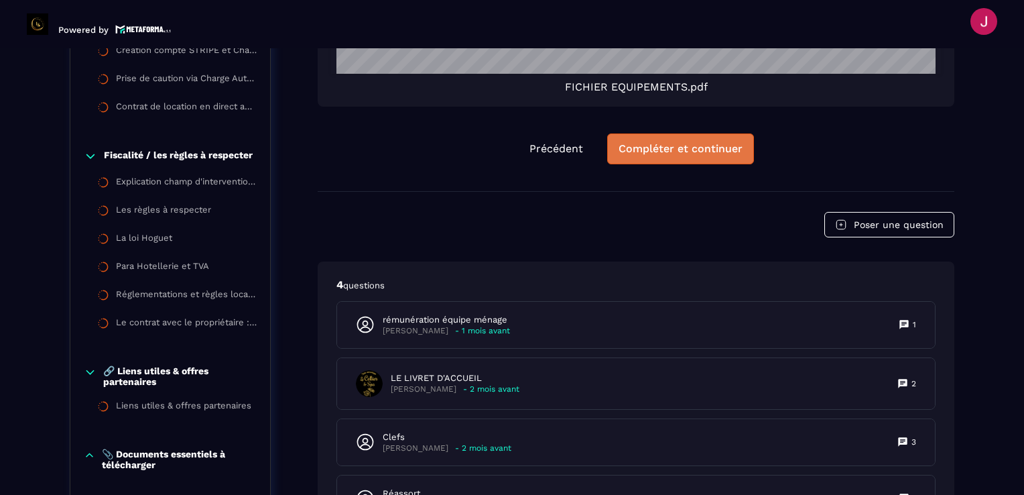
click at [702, 146] on div "Compléter et continuer" at bounding box center [681, 148] width 124 height 13
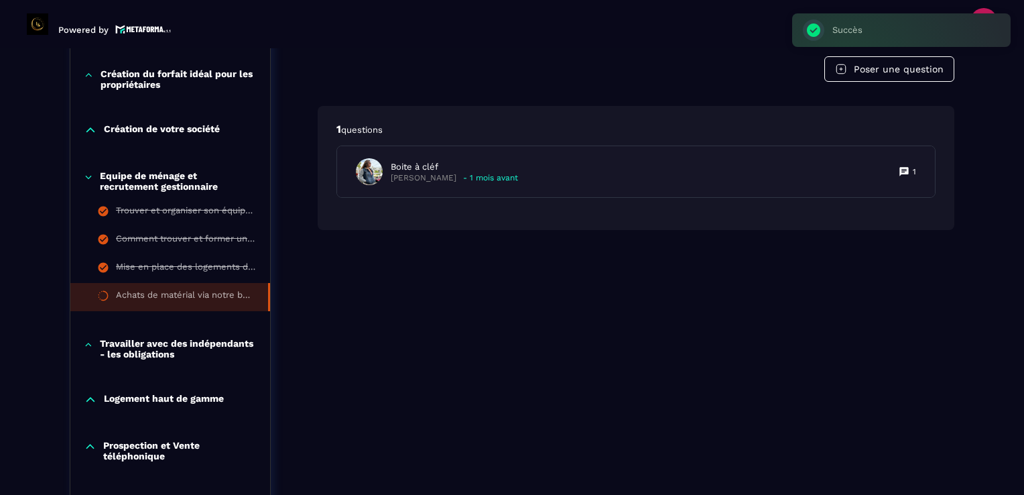
scroll to position [139, 0]
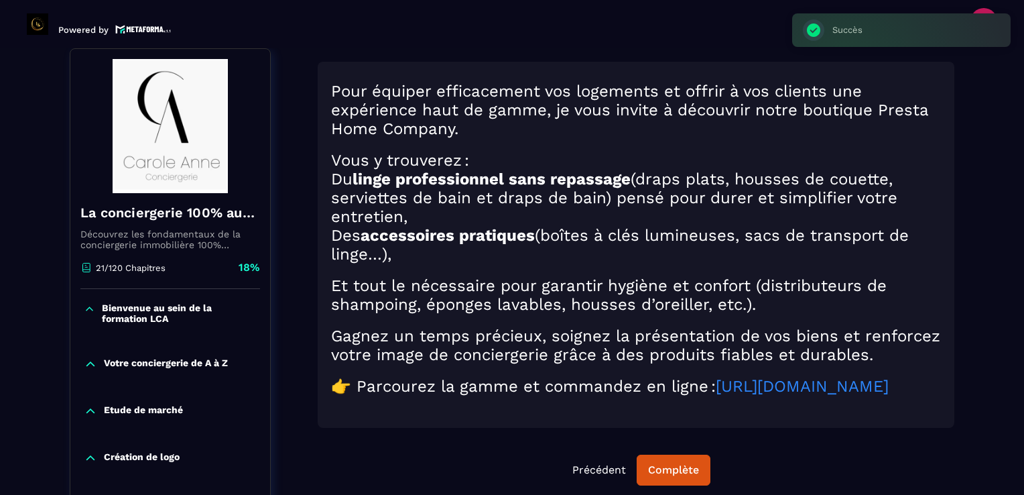
click at [716, 395] on link "[URL][DOMAIN_NAME]" at bounding box center [802, 386] width 173 height 19
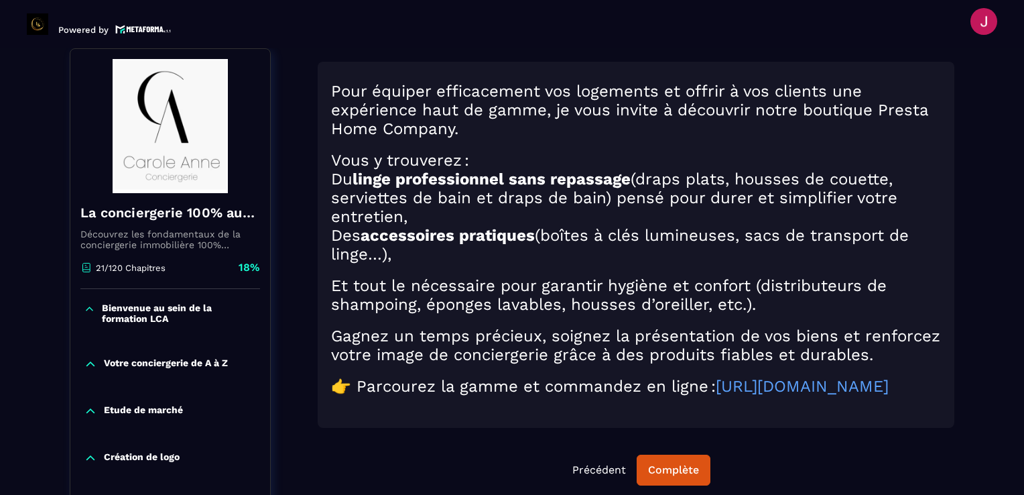
scroll to position [340, 0]
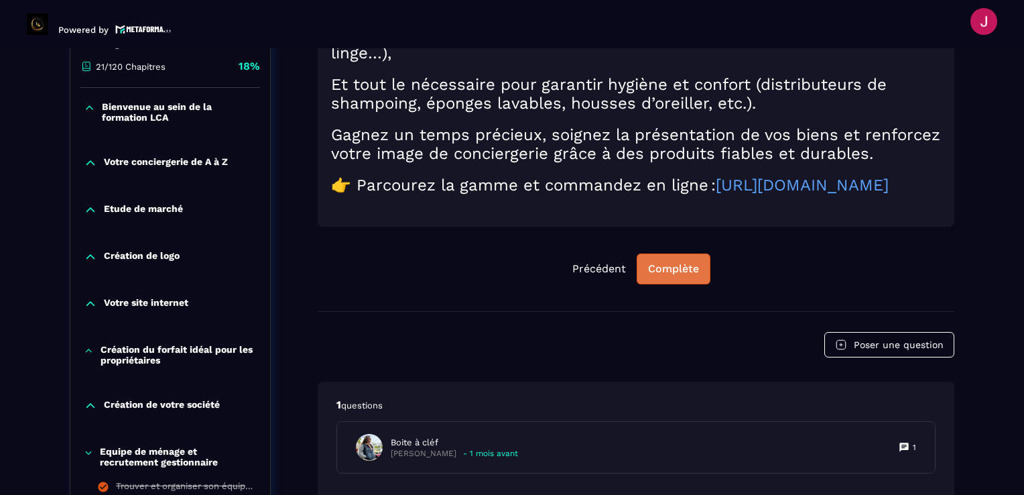
click at [670, 284] on button "Complète" at bounding box center [674, 268] width 74 height 31
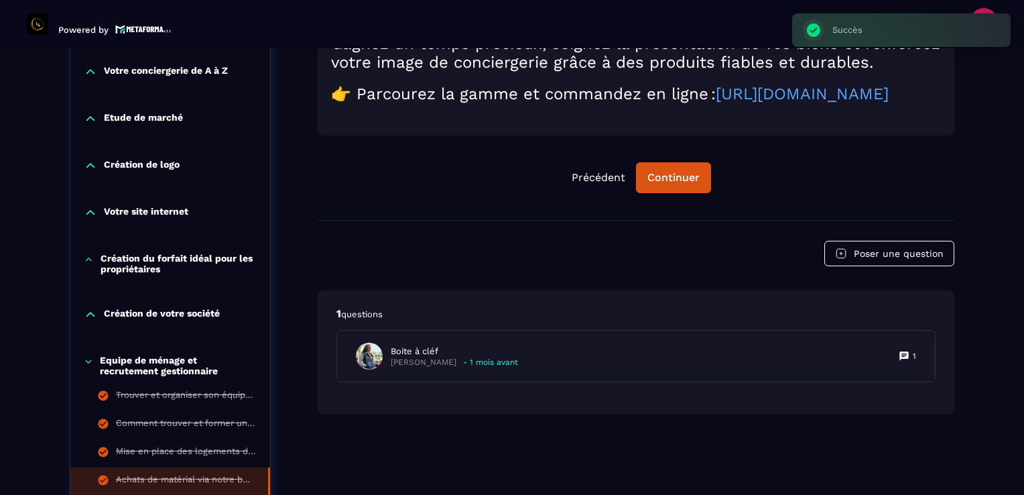
scroll to position [475, 0]
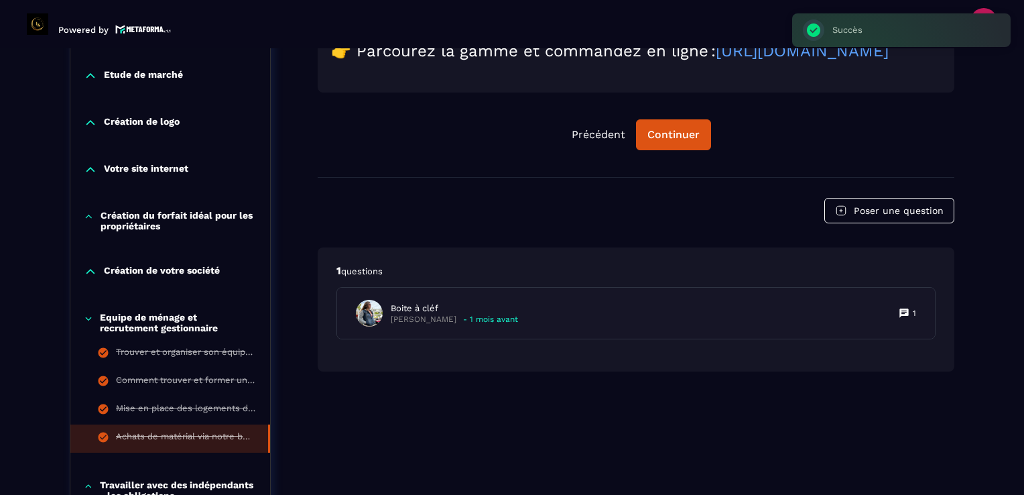
click at [126, 326] on p "Equipe de ménage et recrutement gestionnaire" at bounding box center [178, 322] width 157 height 21
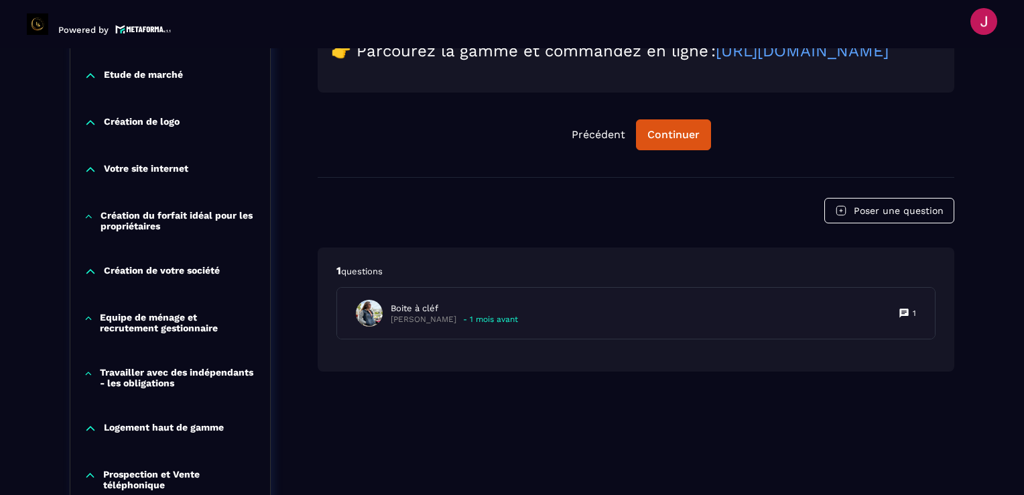
click at [135, 381] on p "Travailler avec des indépendants - les obligations" at bounding box center [178, 377] width 157 height 21
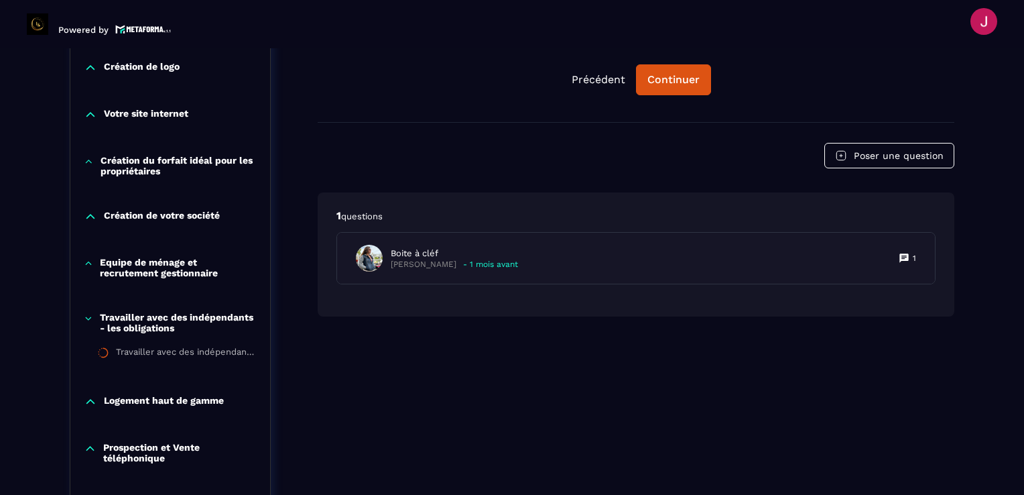
scroll to position [609, 0]
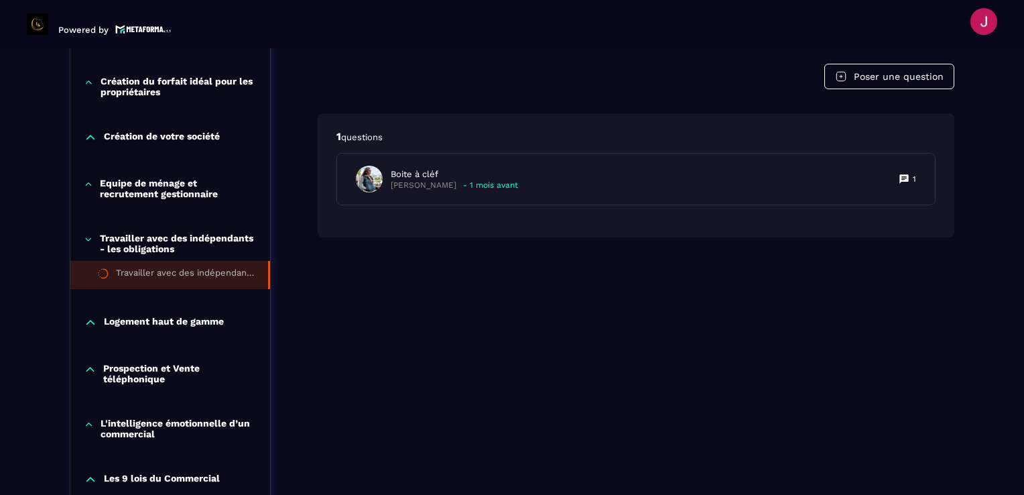
click at [206, 277] on div "Travailler avec des indépendants - les obligations" at bounding box center [185, 274] width 139 height 15
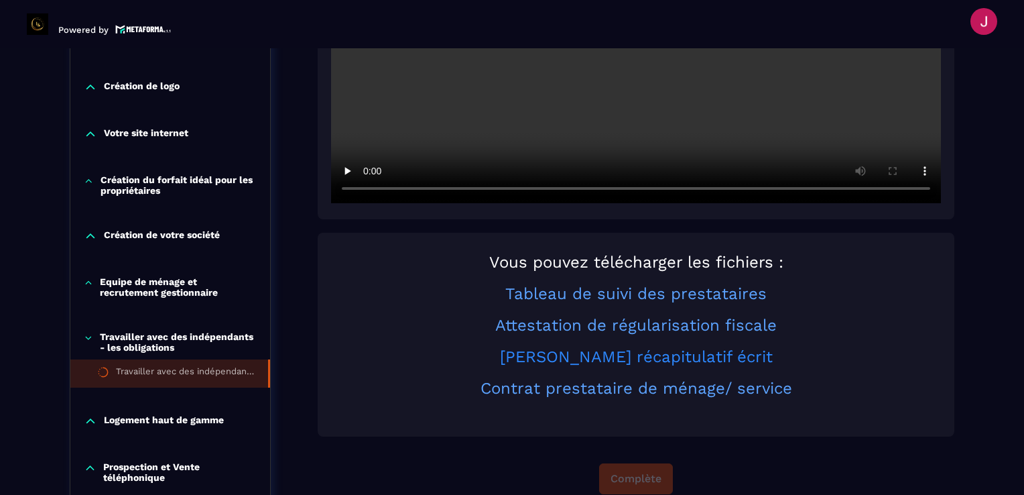
scroll to position [542, 0]
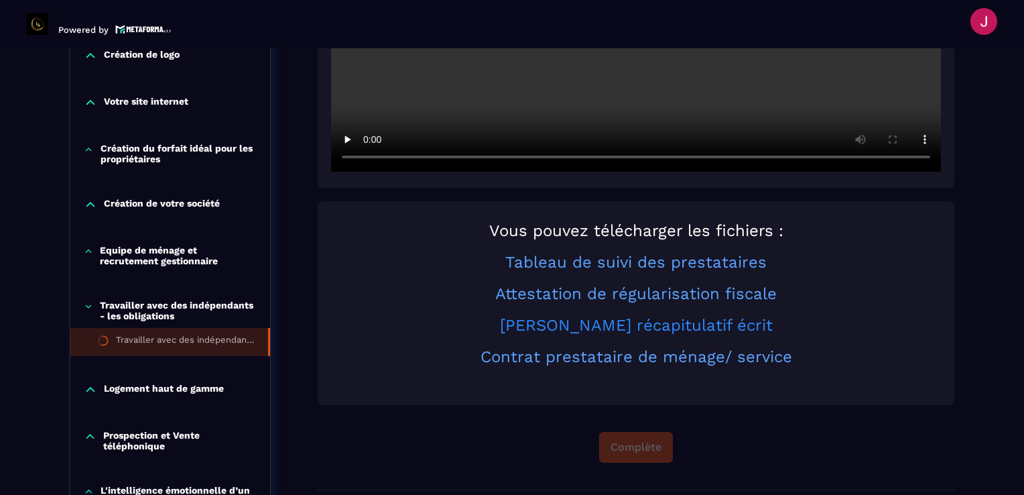
click at [635, 332] on link "[PERSON_NAME] récapitulatif écrit" at bounding box center [636, 325] width 273 height 19
click at [627, 265] on link "Tableau de suivi des prestataires" at bounding box center [635, 262] width 261 height 19
click at [592, 294] on link "Attestation de régularisation fiscale" at bounding box center [635, 293] width 281 height 19
click at [572, 355] on link "Contrat prestataire de ménage/ service" at bounding box center [637, 356] width 312 height 19
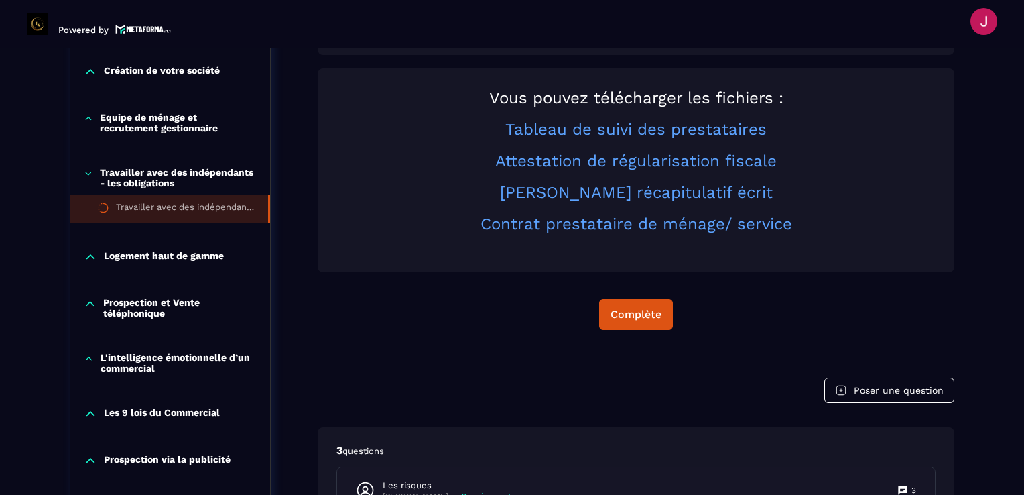
scroll to position [676, 0]
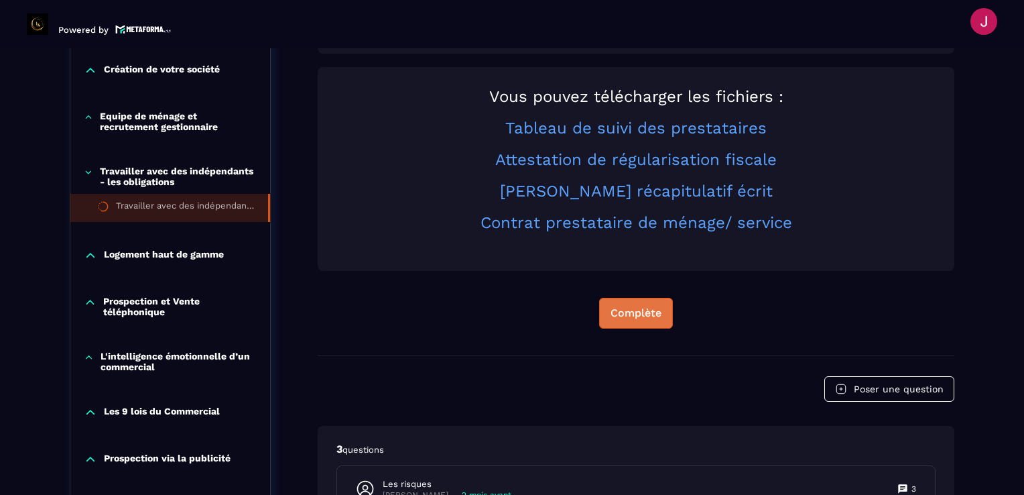
click at [644, 312] on div "Complète" at bounding box center [636, 312] width 51 height 13
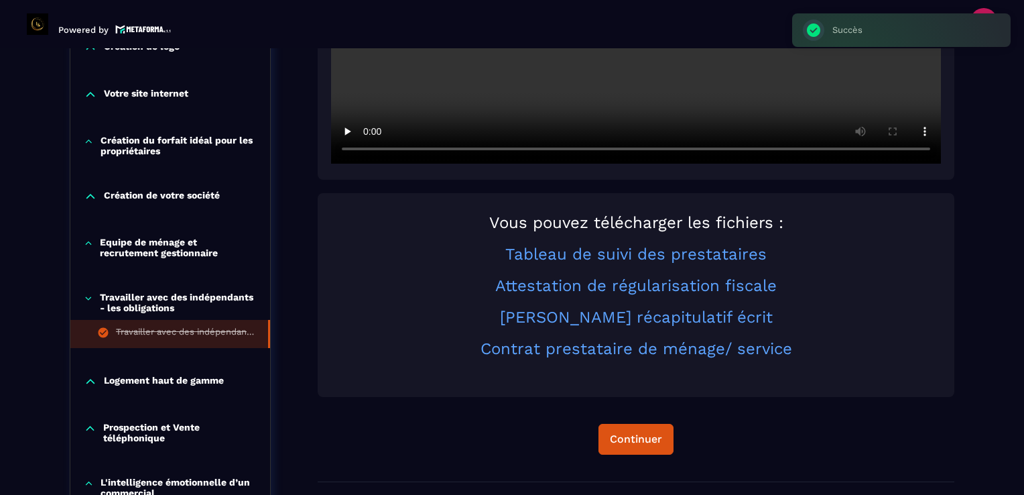
scroll to position [542, 0]
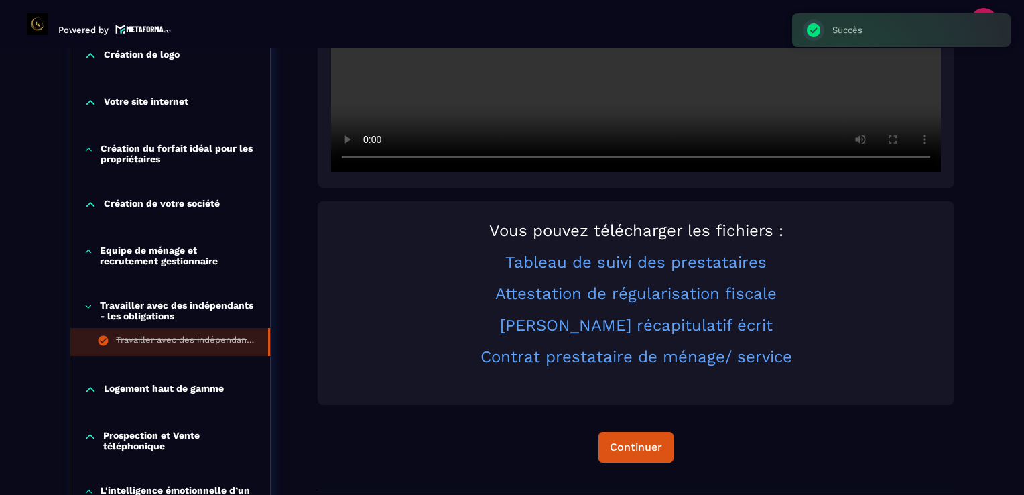
click at [89, 310] on icon at bounding box center [88, 306] width 9 height 13
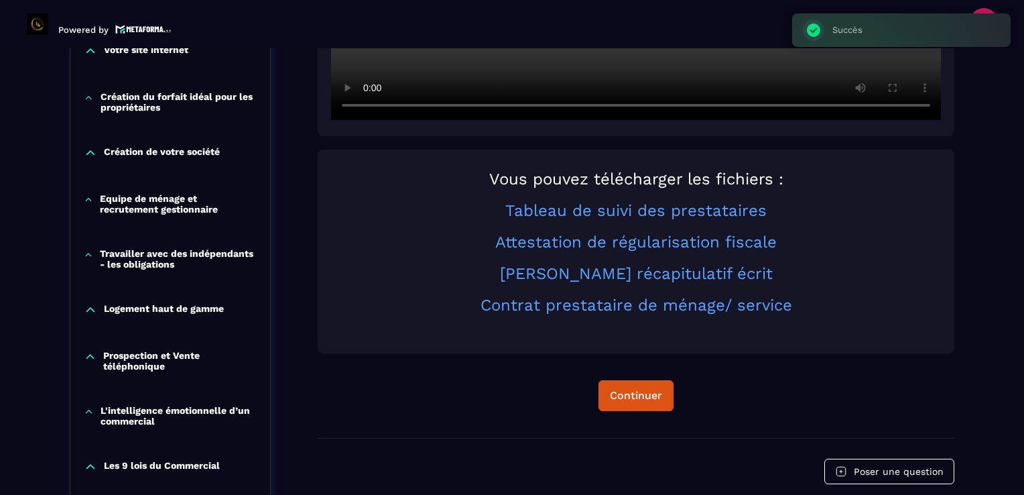
scroll to position [676, 0]
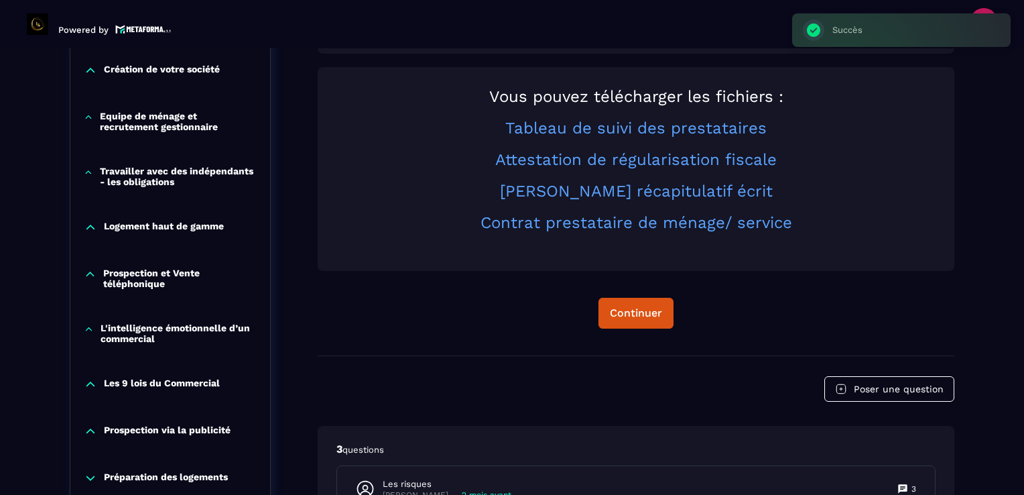
click at [91, 223] on icon at bounding box center [90, 227] width 13 height 13
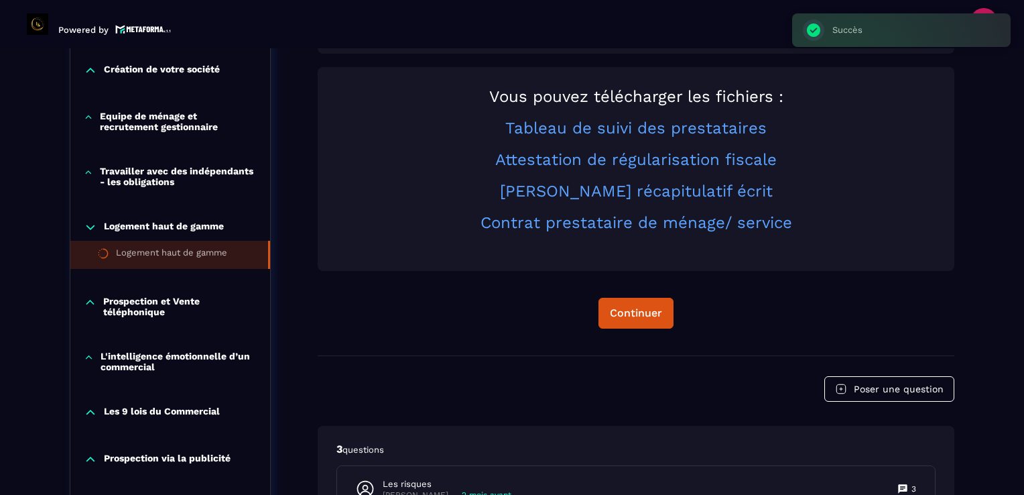
click at [174, 245] on li "Logement haut de gamme" at bounding box center [170, 255] width 200 height 28
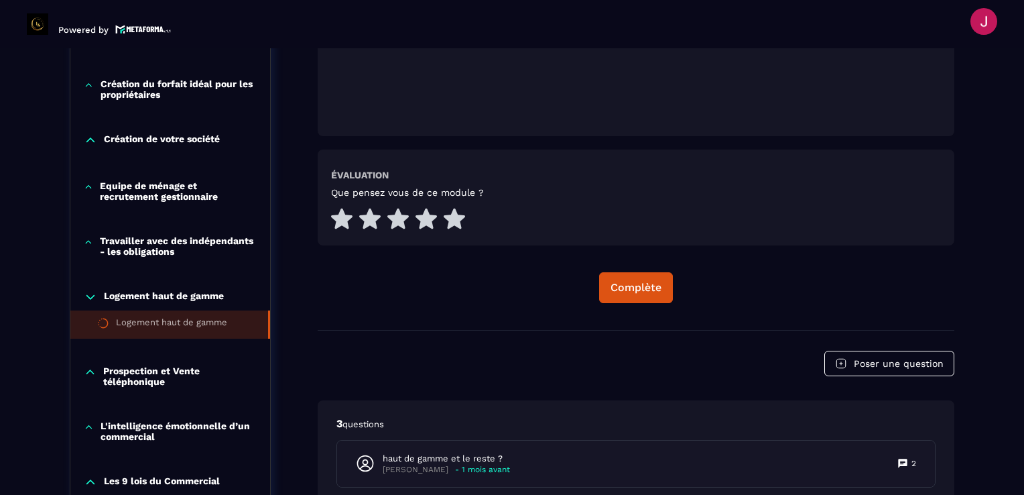
scroll to position [609, 0]
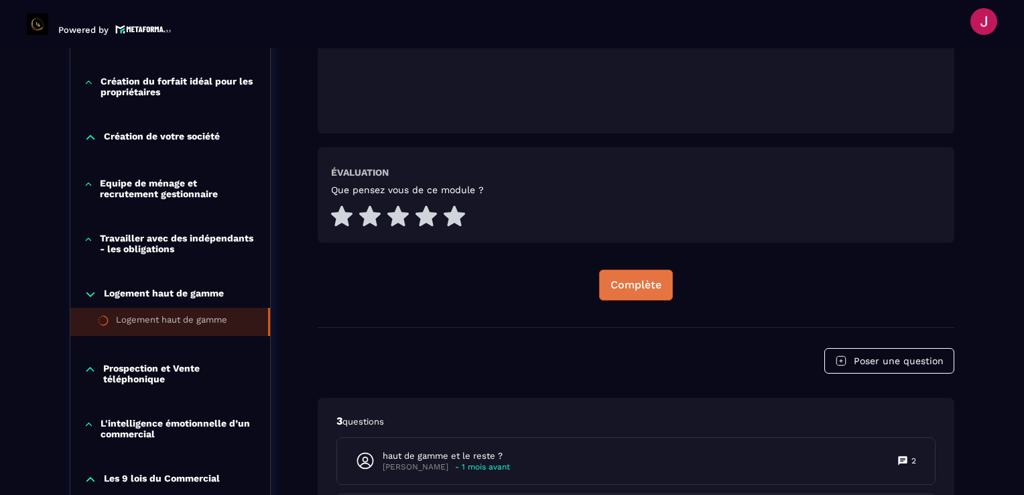
click at [633, 296] on button "Complète" at bounding box center [636, 284] width 74 height 31
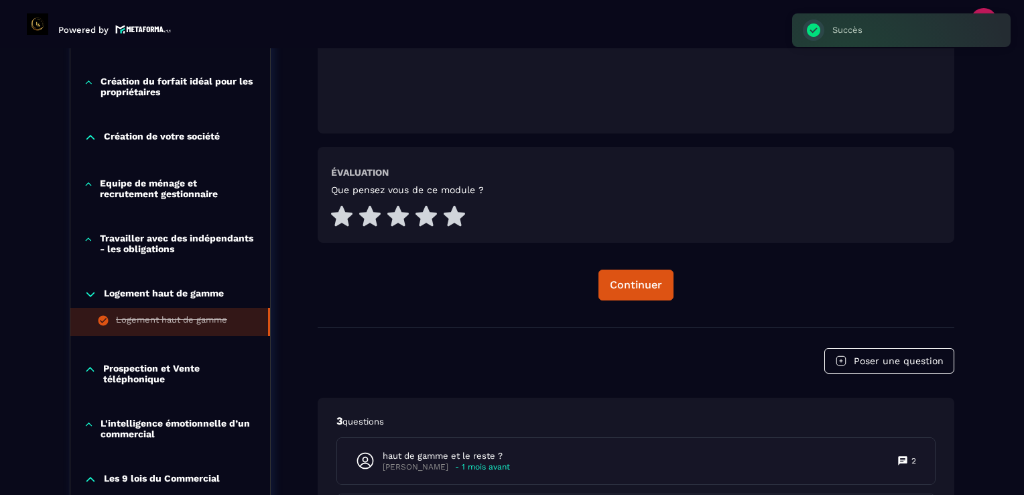
click at [96, 294] on icon at bounding box center [90, 294] width 13 height 13
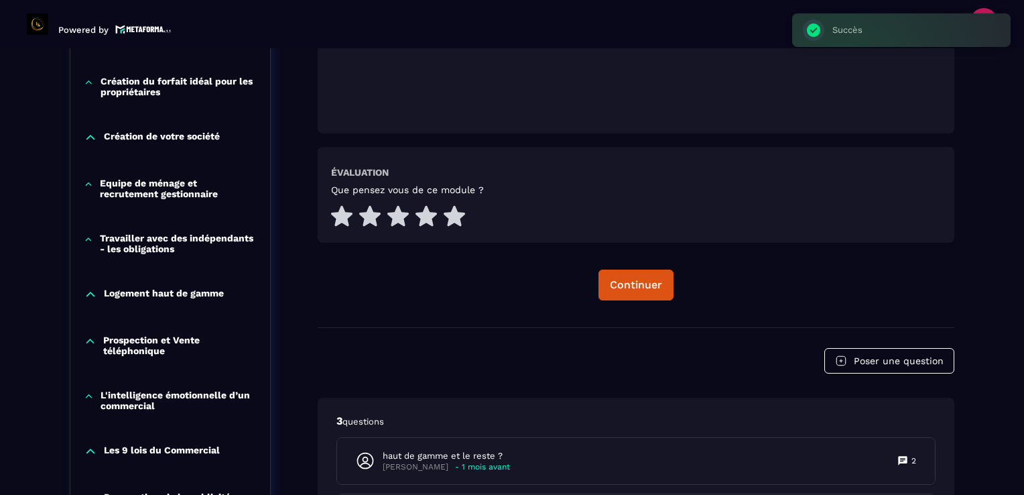
click at [134, 342] on p "Prospection et Vente téléphonique" at bounding box center [179, 344] width 153 height 21
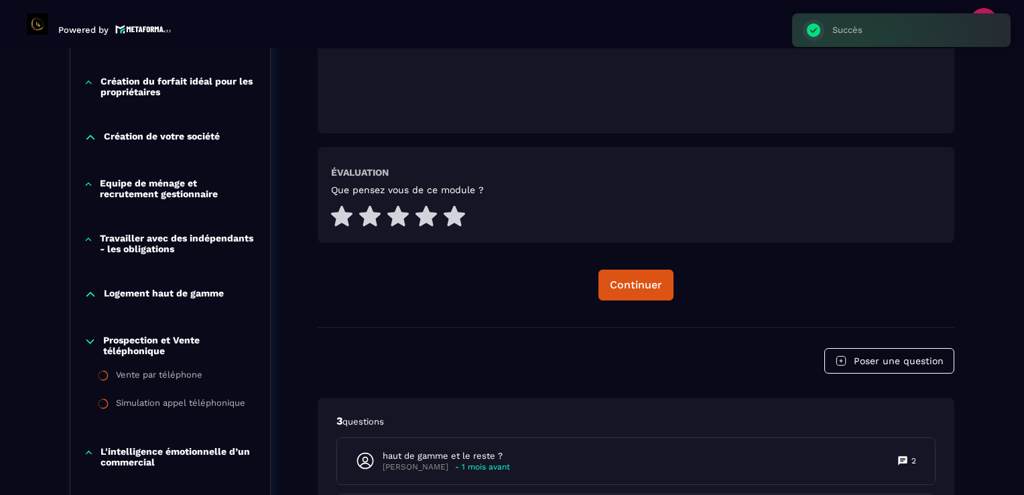
scroll to position [743, 0]
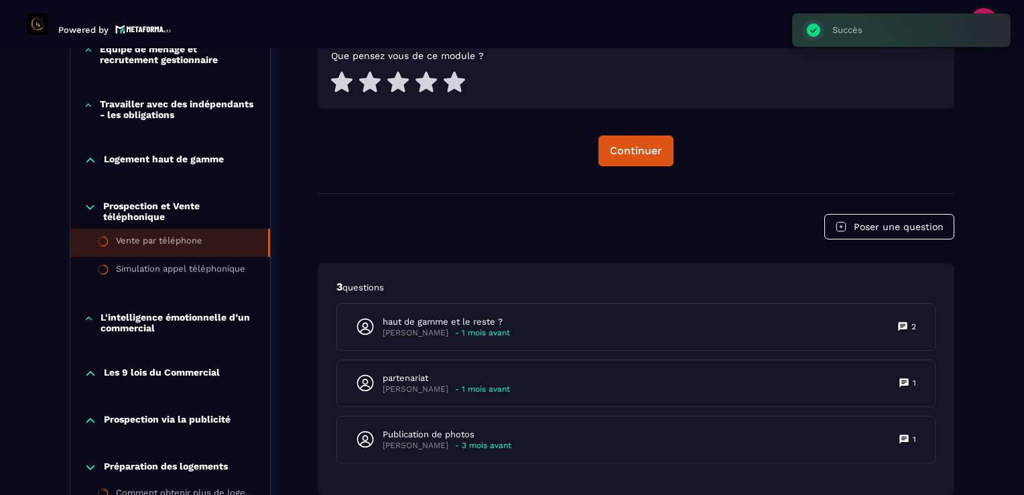
click at [151, 238] on div "Vente par téléphone" at bounding box center [159, 242] width 86 height 15
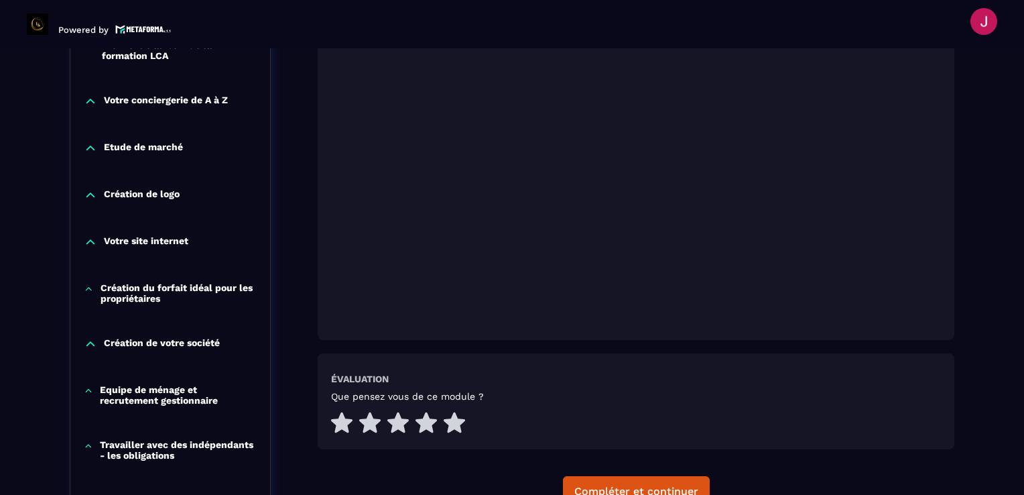
scroll to position [475, 0]
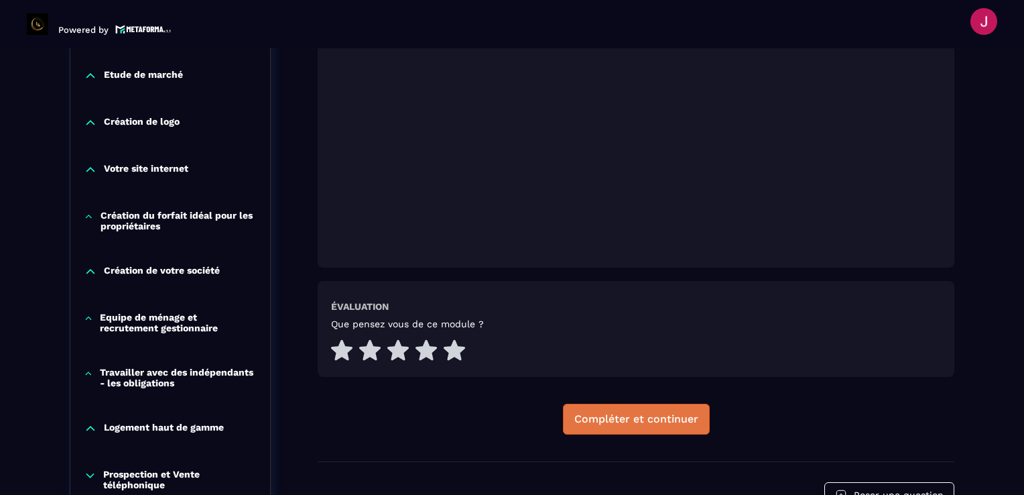
click at [651, 425] on button "Compléter et continuer" at bounding box center [636, 418] width 147 height 31
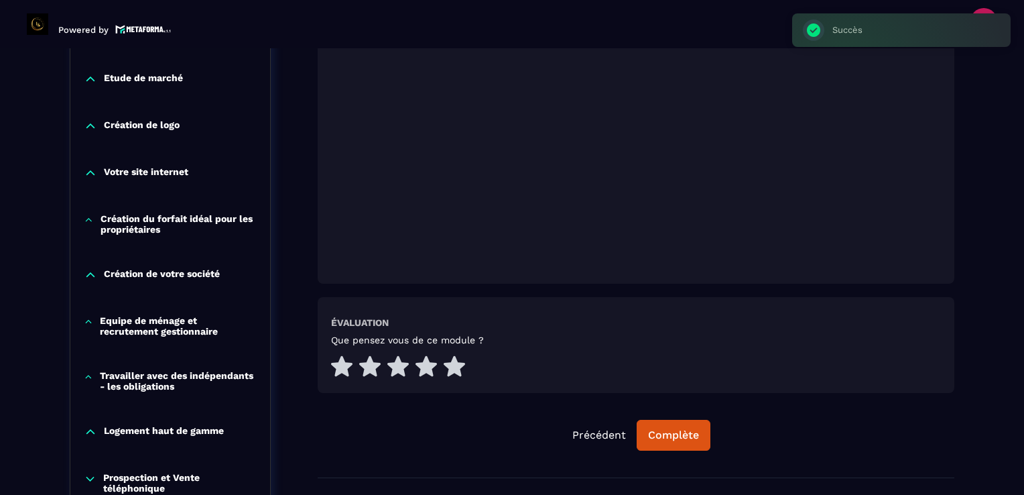
scroll to position [520, 0]
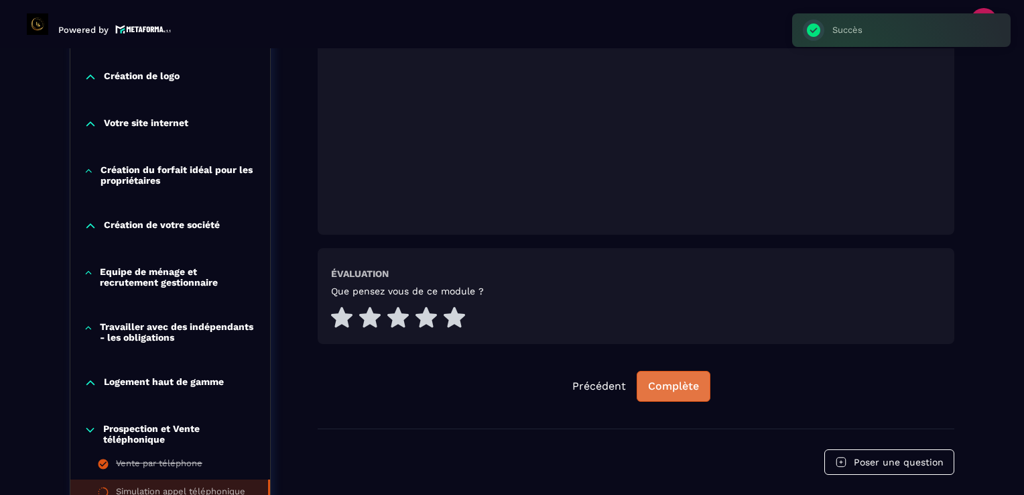
click at [665, 394] on button "Complète" at bounding box center [674, 386] width 74 height 31
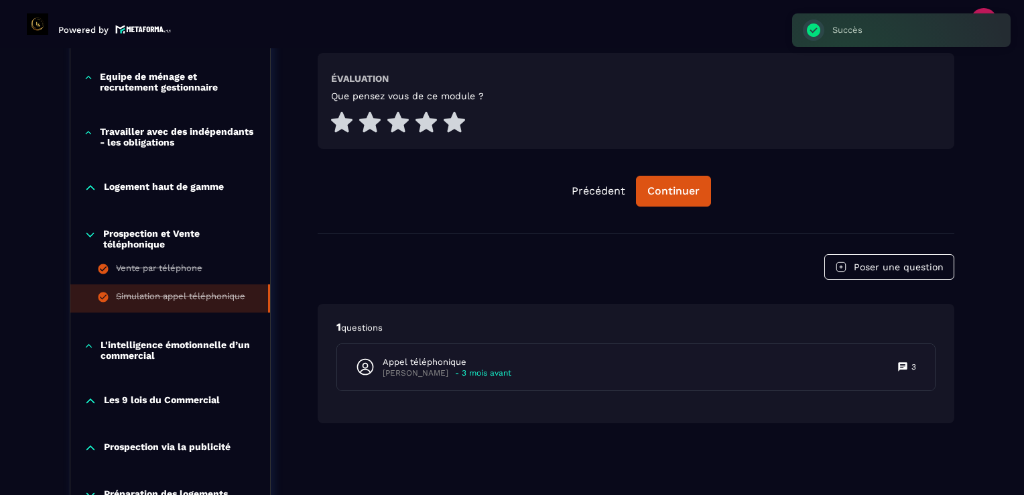
scroll to position [721, 0]
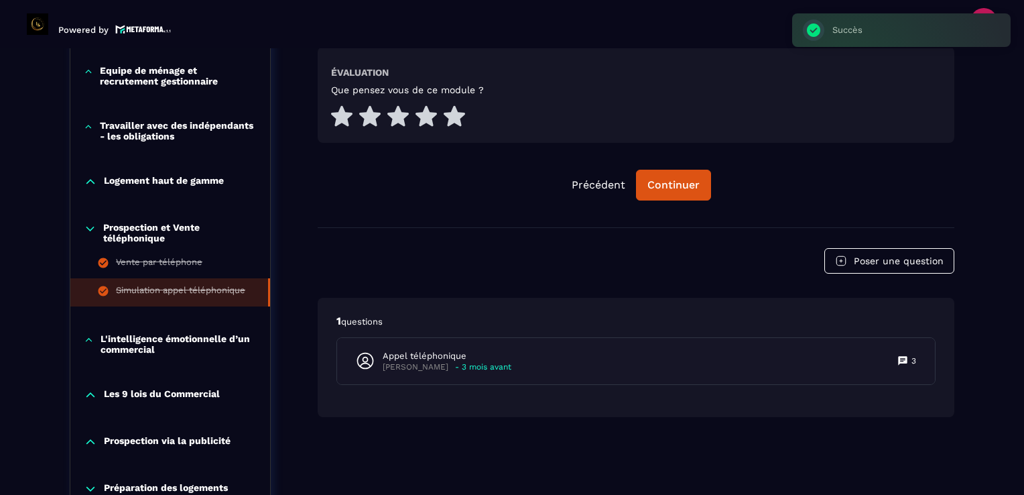
click at [103, 229] on p "Prospection et Vente téléphonique" at bounding box center [179, 232] width 153 height 21
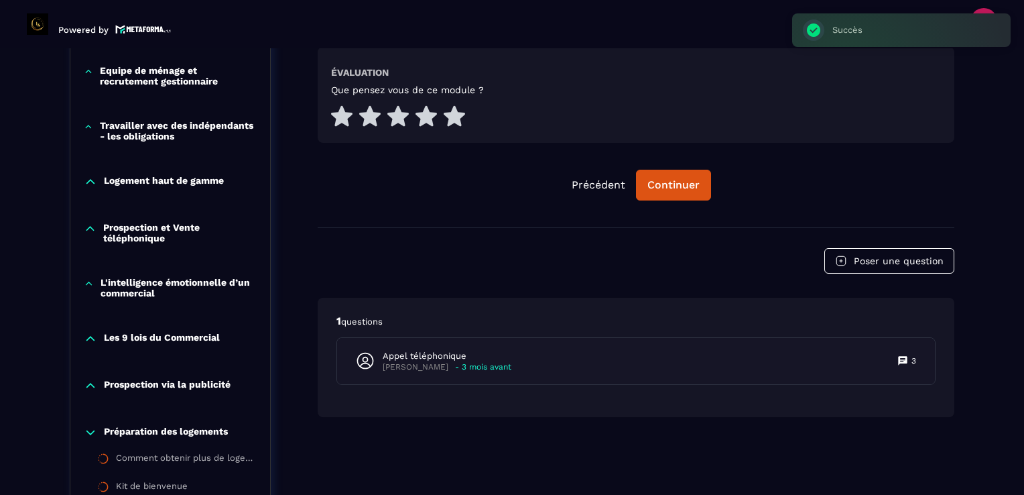
click at [135, 283] on p "L'intelligence émotionnelle d’un commercial" at bounding box center [179, 287] width 156 height 21
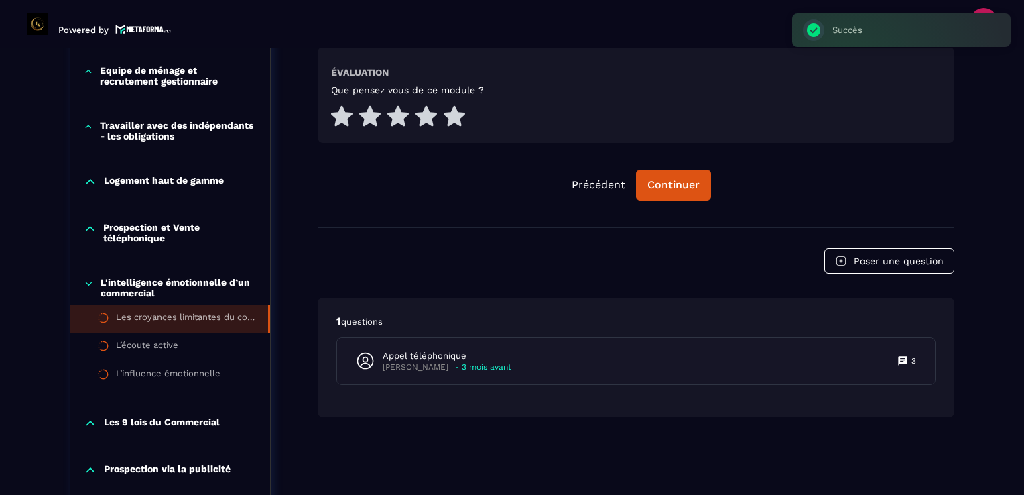
click at [169, 317] on div "Les croyances limitantes du commercial" at bounding box center [185, 319] width 139 height 15
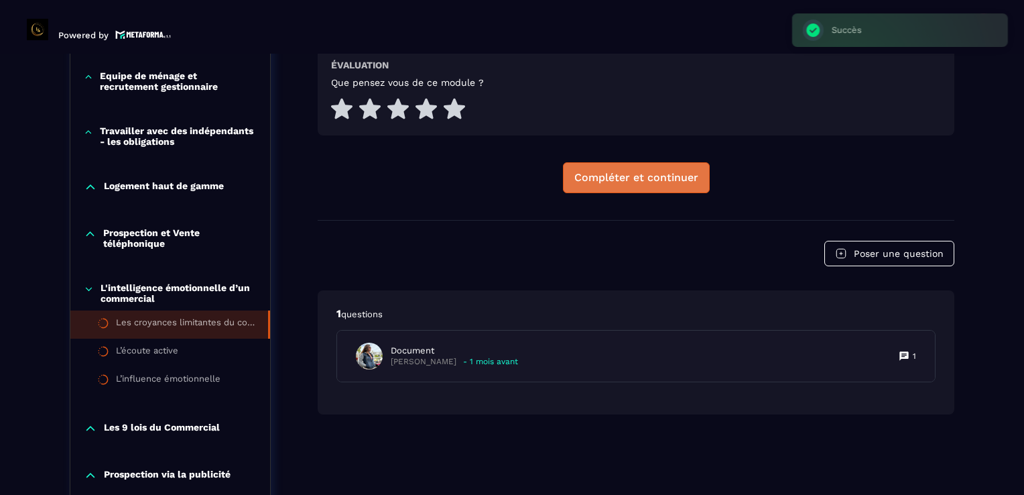
scroll to position [5, 0]
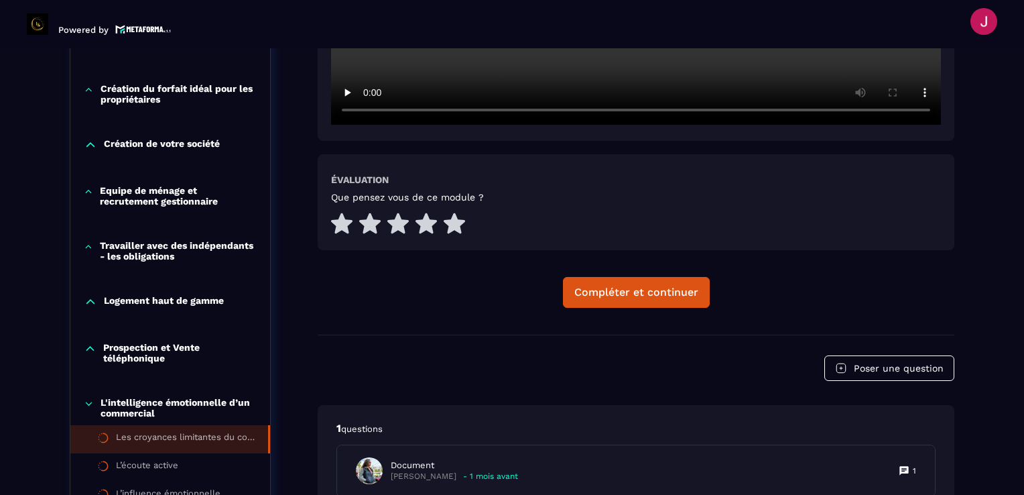
scroll to position [609, 0]
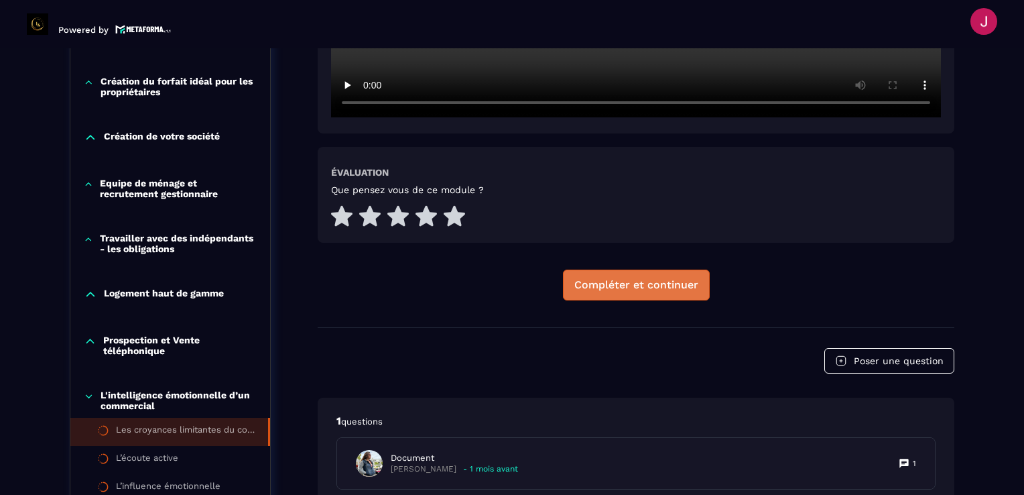
click at [619, 280] on div "Compléter et continuer" at bounding box center [636, 284] width 124 height 13
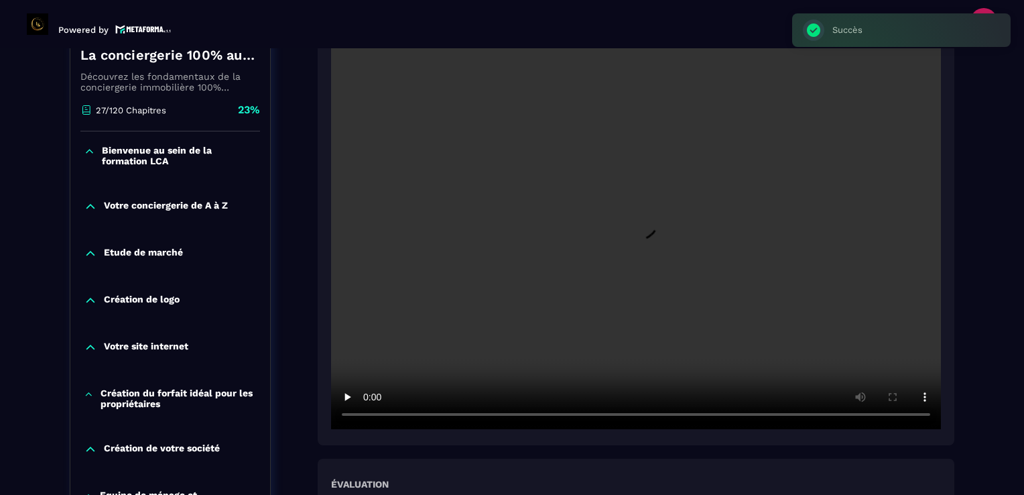
scroll to position [475, 0]
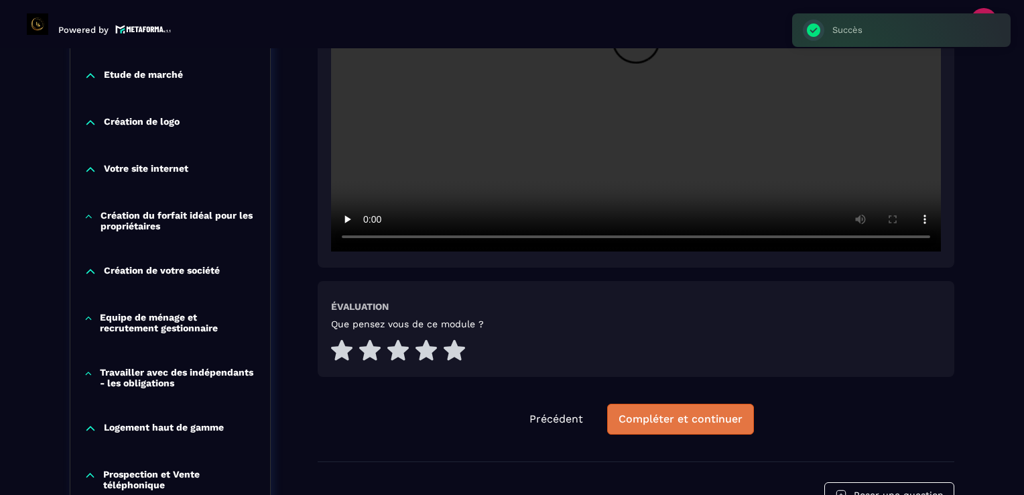
click at [674, 424] on div "Compléter et continuer" at bounding box center [681, 418] width 124 height 13
click at [684, 423] on div "Complète" at bounding box center [673, 418] width 51 height 13
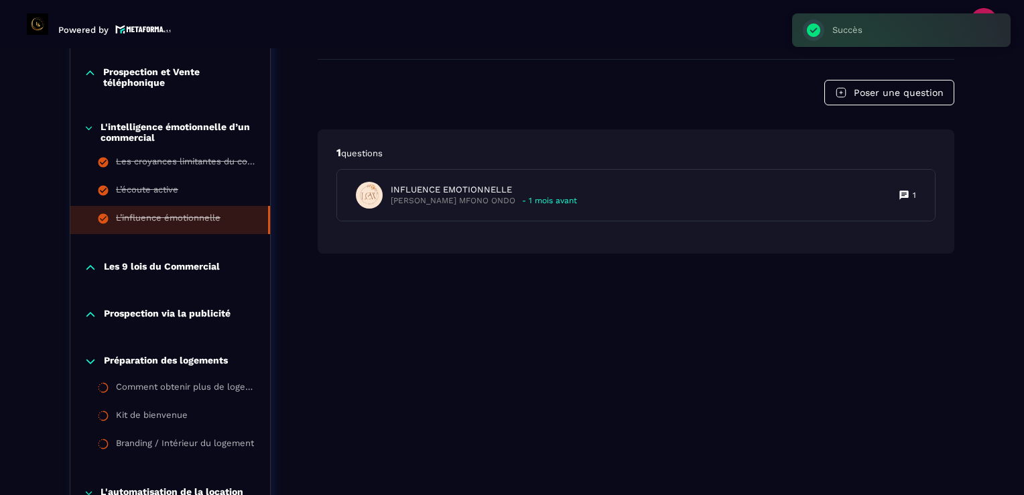
click at [178, 267] on p "Les 9 lois du Commercial" at bounding box center [162, 267] width 116 height 13
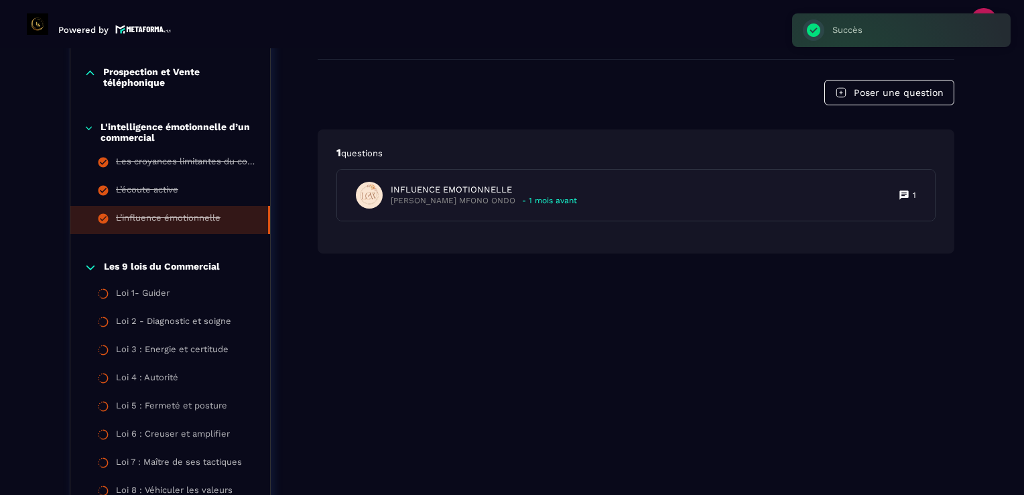
click at [152, 133] on p "L'intelligence émotionnelle d’un commercial" at bounding box center [179, 131] width 156 height 21
